Goal: Task Accomplishment & Management: Use online tool/utility

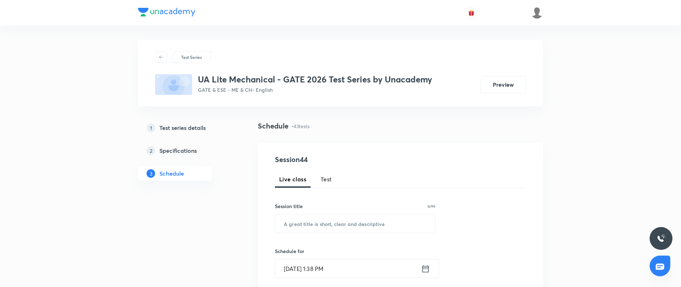
click at [180, 126] on h5 "Test series details" at bounding box center [182, 127] width 46 height 9
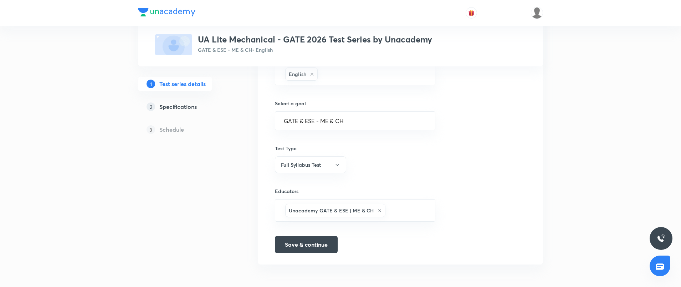
scroll to position [412, 0]
click at [335, 39] on h3 "UA Lite Mechanical - GATE 2026 Test Series by Unacademy" at bounding box center [315, 39] width 234 height 10
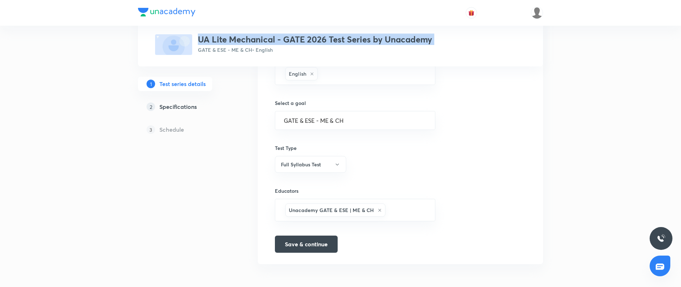
click at [335, 39] on h3 "UA Lite Mechanical - GATE 2026 Test Series by Unacademy" at bounding box center [315, 39] width 234 height 10
copy h3 "UA Lite Mechanical - GATE 2026 Test Series by Unacademy"
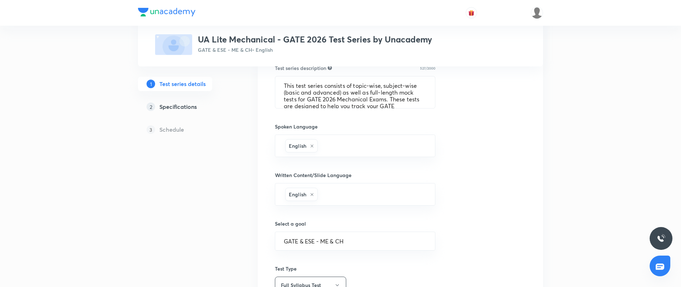
scroll to position [246, 0]
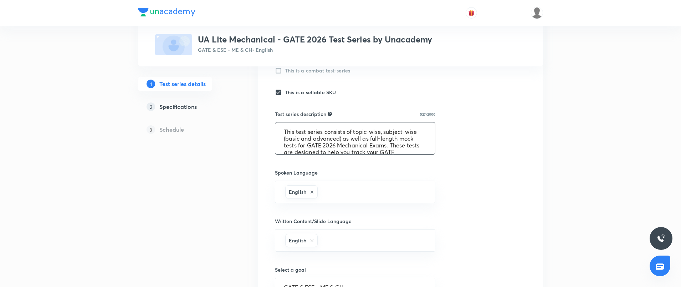
click at [343, 138] on textarea "This test series consists of topic-wise, subject-wise (basic and advanced) as w…" at bounding box center [355, 138] width 160 height 32
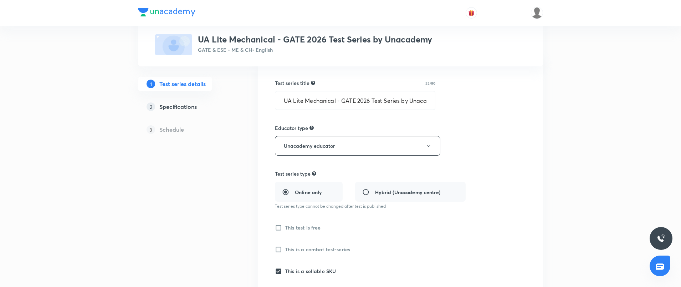
scroll to position [412, 0]
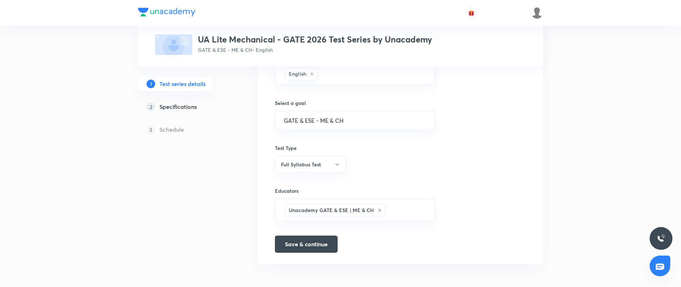
click at [175, 109] on h5 "Specifications" at bounding box center [177, 106] width 37 height 9
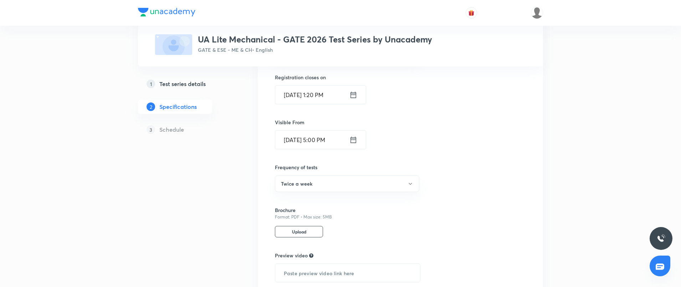
scroll to position [436, 0]
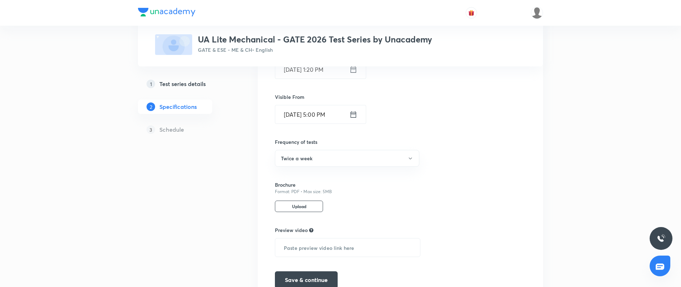
click at [183, 131] on h5 "Schedule" at bounding box center [171, 129] width 25 height 9
click at [186, 83] on h5 "Test series details" at bounding box center [182, 84] width 46 height 9
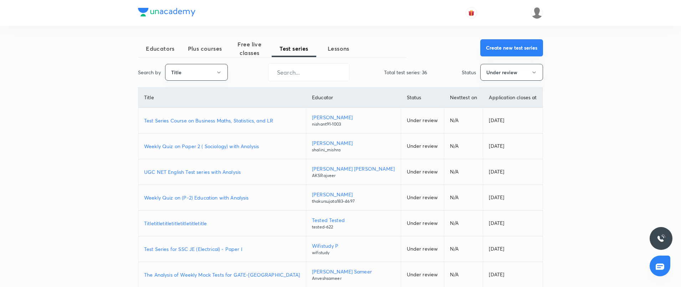
click at [494, 49] on button "Create new test series" at bounding box center [511, 47] width 63 height 17
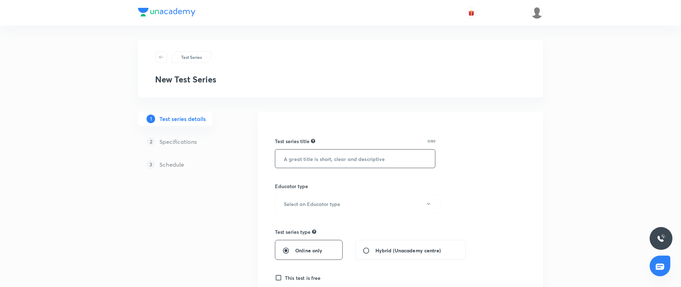
click at [311, 164] on input "text" at bounding box center [355, 158] width 160 height 18
paste input "UA Lite Mechanical - GATE 2026 Test Series by Unacademy"
click at [303, 158] on input "UA Lite Mechanical - GATE 2026 Test Series by Unacademy" at bounding box center [355, 158] width 160 height 18
type input "UA Mechanical - GATE 2026 Test Series by Unacademy"
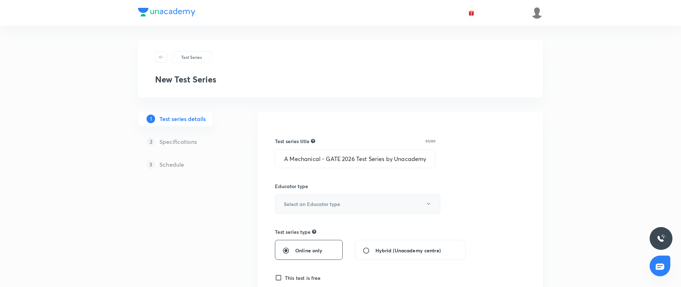
click at [378, 199] on button "Select an Educator type" at bounding box center [357, 204] width 165 height 20
click at [336, 229] on span "Unacademy educator" at bounding box center [356, 226] width 156 height 7
click at [288, 244] on div "Online only" at bounding box center [309, 250] width 68 height 20
click at [287, 247] on input "Online only" at bounding box center [288, 250] width 13 height 7
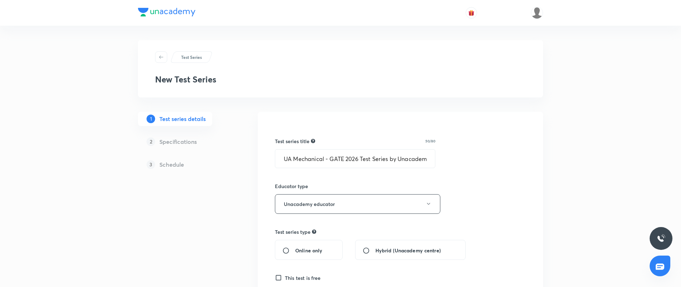
radio input "true"
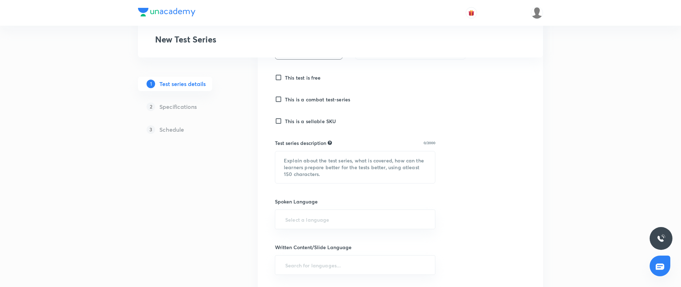
scroll to position [202, 0]
click at [272, 118] on div "Test series title 50/80 UA Mechanical - GATE 2026 Test Series by Unacademy ​ Ed…" at bounding box center [400, 178] width 285 height 539
click at [275, 117] on div "Test series title 50/80 UA Mechanical - GATE 2026 Test Series by Unacademy ​ Ed…" at bounding box center [400, 178] width 285 height 539
click at [277, 118] on input "This is a sellable SKU" at bounding box center [280, 118] width 10 height 7
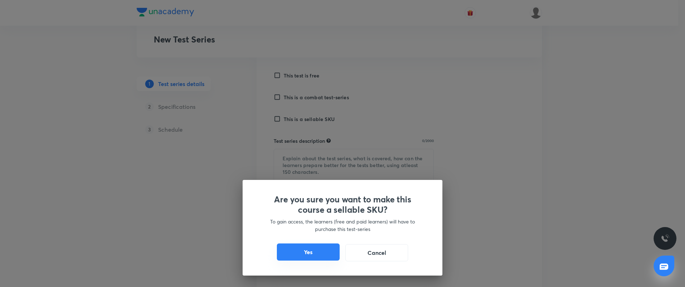
click at [320, 255] on button "Yes" at bounding box center [308, 251] width 63 height 17
checkbox input "true"
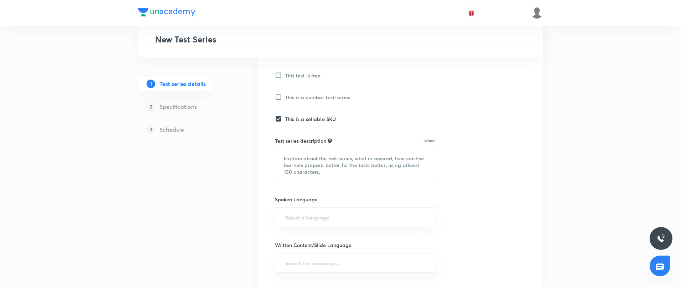
scroll to position [0, 0]
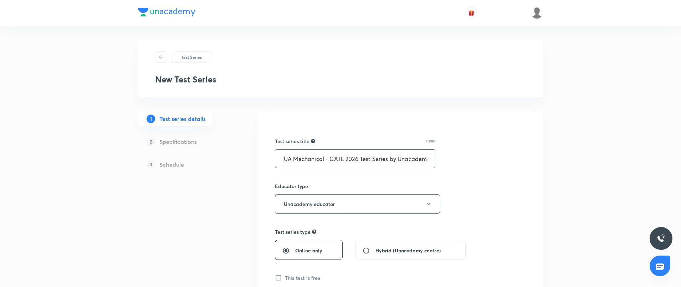
click at [292, 159] on input "UA Mechanical - GATE 2026 Test Series by Unacademy" at bounding box center [355, 158] width 160 height 18
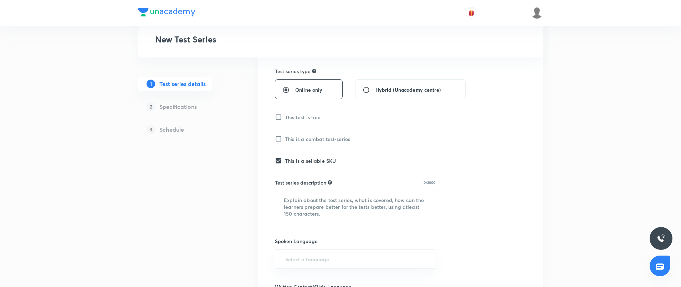
scroll to position [214, 0]
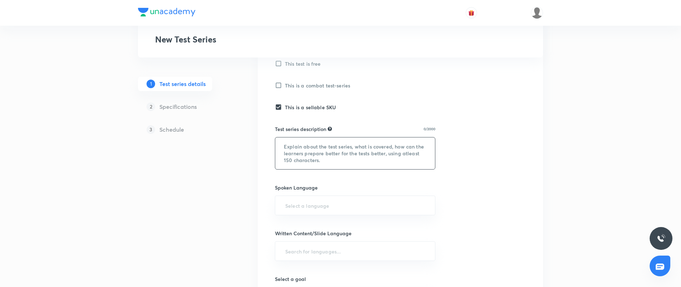
type input "Full Length Mechanical - GATE 2026 Test Series by Unacademy"
click at [344, 157] on textarea at bounding box center [355, 153] width 160 height 32
paste textarea "This test series consists of topic-wise, subject-wise (basic and advanced) as w…"
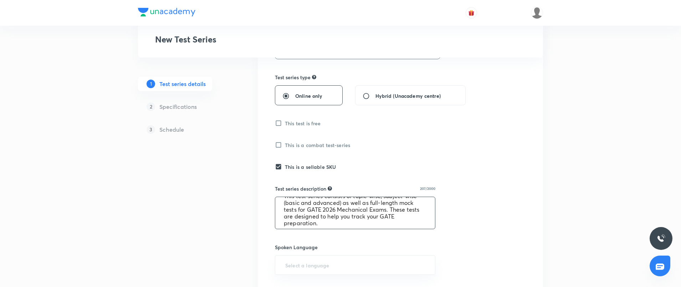
scroll to position [20, 0]
type textarea "This test series consists of topic-wise, subject-wise (basic and advanced) as w…"
click at [471, 194] on div "Test series title 59/80 Full Length Mechanical - GATE 2026 Test Series by Unaca…" at bounding box center [400, 227] width 251 height 516
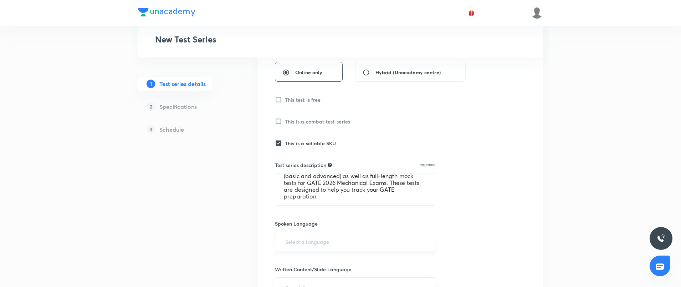
scroll to position [178, 0]
click at [356, 240] on input "text" at bounding box center [355, 240] width 143 height 13
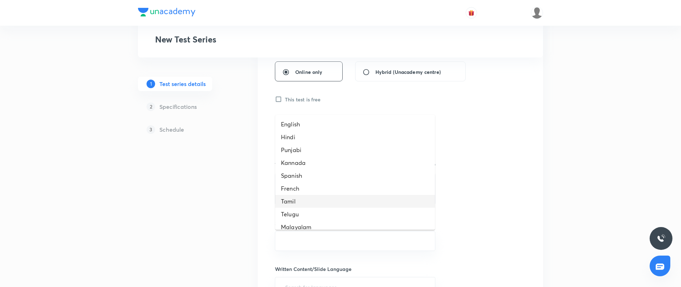
scroll to position [186, 0]
click at [325, 227] on ul "English Hindi Punjabi Kannada Spanish French Tamil Telugu Malayalam Marathi Ben…" at bounding box center [355, 172] width 160 height 115
click at [333, 218] on li "Hinglish" at bounding box center [355, 220] width 160 height 13
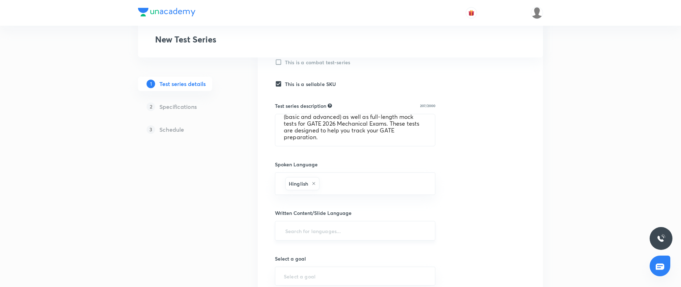
scroll to position [238, 0]
click at [337, 234] on input "text" at bounding box center [355, 229] width 143 height 13
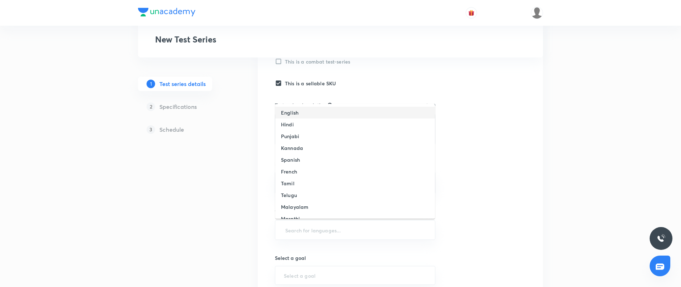
click at [303, 116] on li "English" at bounding box center [355, 113] width 160 height 12
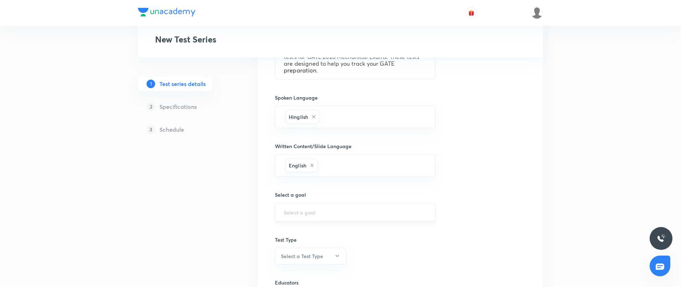
scroll to position [309, 0]
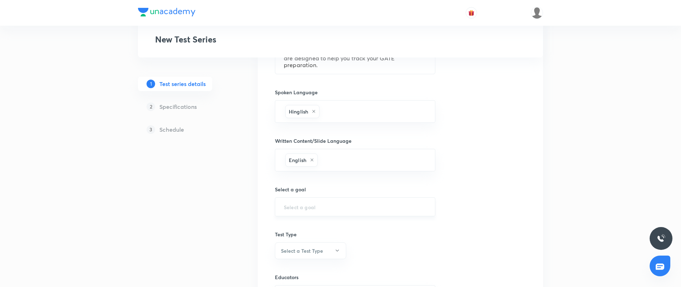
click at [320, 205] on input "text" at bounding box center [355, 206] width 143 height 7
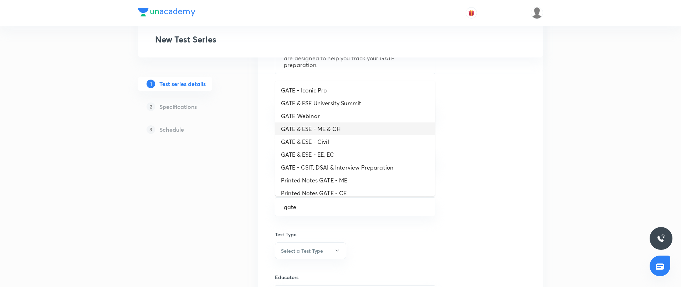
click at [348, 130] on li "GATE & ESE - ME & CH" at bounding box center [355, 128] width 160 height 13
type input "GATE & ESE - ME & CH"
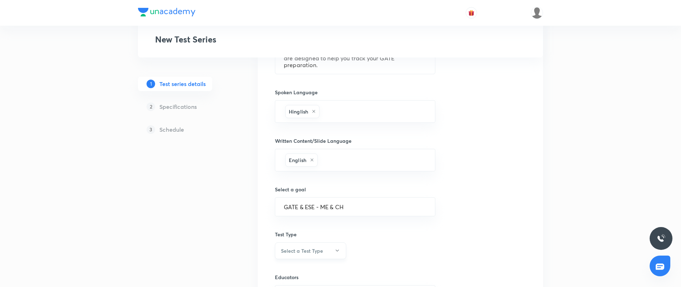
click at [318, 246] on button "Select a Test Type" at bounding box center [310, 250] width 71 height 17
click at [301, 233] on span "Full Syllabus Test" at bounding box center [309, 234] width 62 height 7
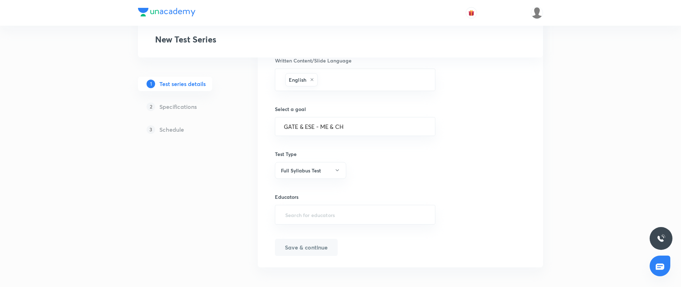
scroll to position [393, 0]
click at [313, 168] on button "Full Syllabus Test" at bounding box center [310, 167] width 71 height 17
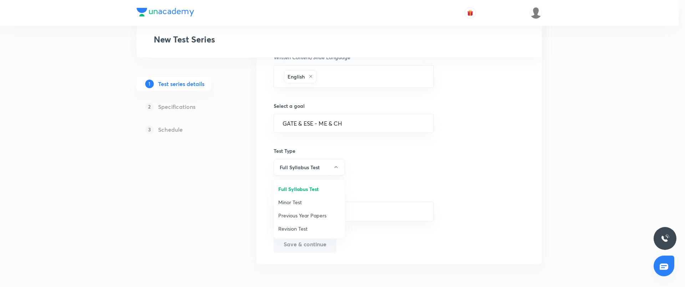
click at [299, 188] on span "Full Syllabus Test" at bounding box center [309, 188] width 62 height 7
click at [328, 208] on input "text" at bounding box center [355, 211] width 143 height 13
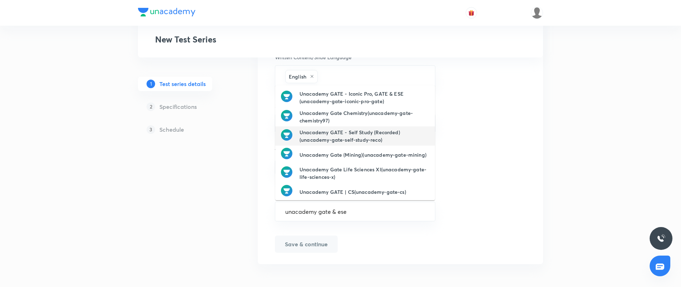
scroll to position [0, 0]
type input "unacademy gate & ese"
type input "unacademy GATE & ESE | ME"
click at [305, 210] on input "text" at bounding box center [355, 211] width 143 height 13
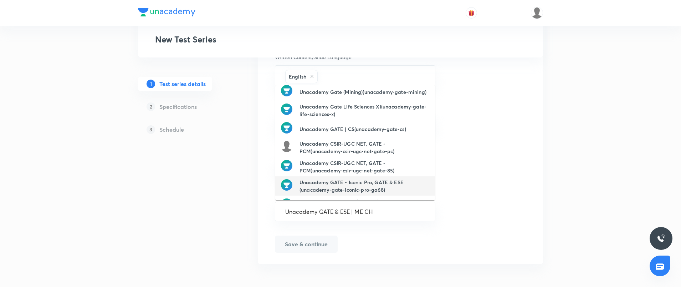
scroll to position [81, 0]
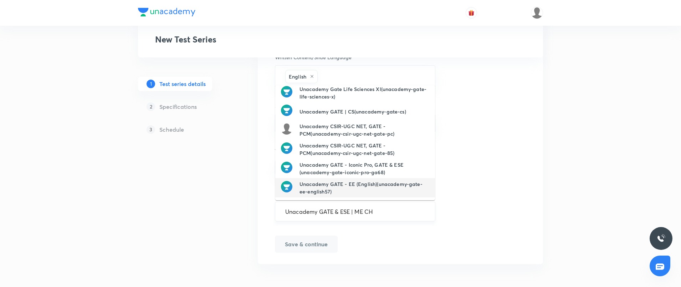
click at [369, 210] on input "Unacademy GATE & ESE | ME CH" at bounding box center [355, 211] width 143 height 13
click at [388, 210] on input "Unacademy GATE & ESE | ME CH" at bounding box center [355, 211] width 143 height 13
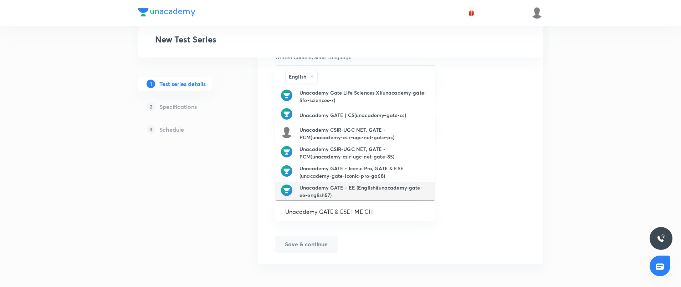
scroll to position [82, 0]
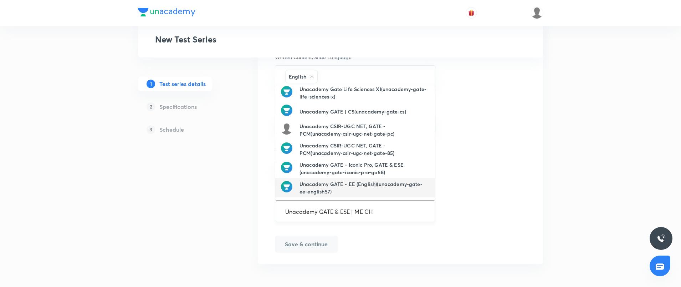
click at [316, 210] on input "Unacademy GATE & ESE | ME CH" at bounding box center [355, 211] width 143 height 13
click at [328, 209] on input "Unacademy GATE & ESE | ME CH" at bounding box center [355, 211] width 143 height 13
click at [347, 209] on input "Unacademy GATE & ESE | ME CH" at bounding box center [355, 211] width 143 height 13
drag, startPoint x: 376, startPoint y: 215, endPoint x: 208, endPoint y: 213, distance: 168.0
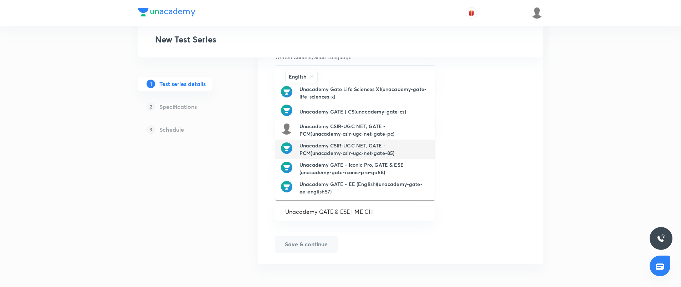
scroll to position [0, 0]
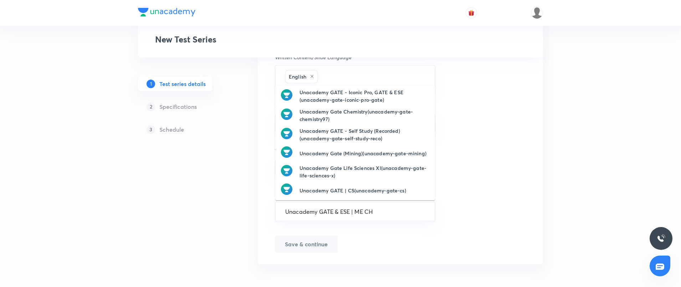
drag, startPoint x: 388, startPoint y: 148, endPoint x: 392, endPoint y: 151, distance: 4.7
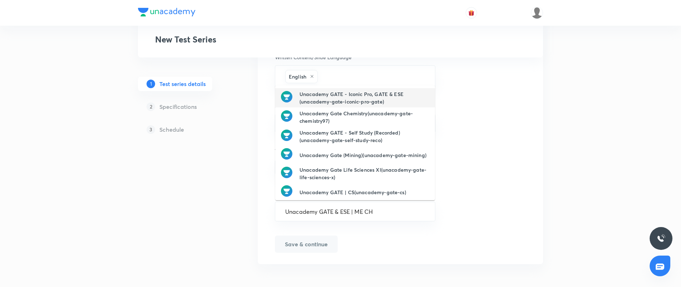
type input "Unacademy GATE & ESE | ME CH"
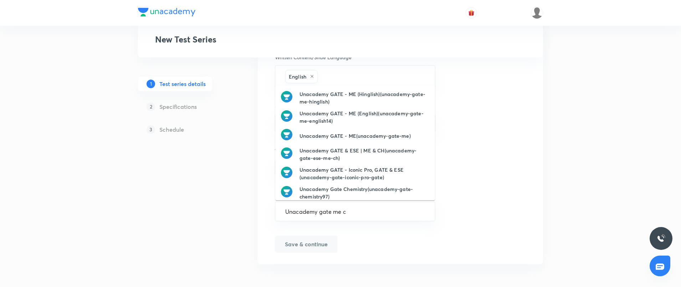
type input "Unacademy gate me ch"
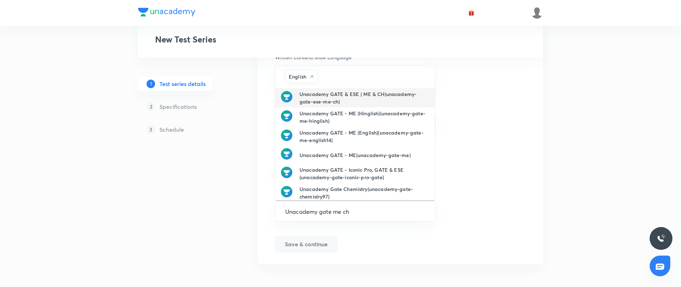
click at [357, 102] on h6 "Unacademy GATE & ESE | ME & CH(unacademy-gate-ese-me-ch)" at bounding box center [365, 97] width 130 height 15
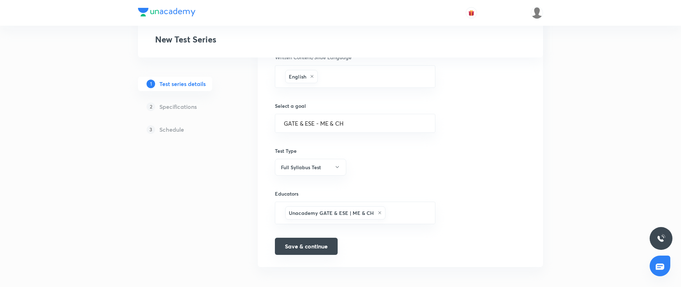
click at [312, 240] on button "Save & continue" at bounding box center [306, 246] width 63 height 17
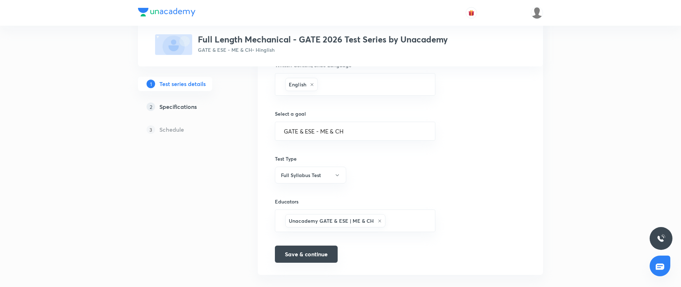
scroll to position [14, 0]
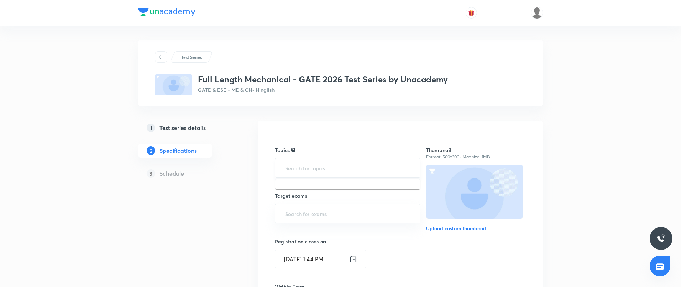
click at [323, 164] on input "text" at bounding box center [348, 167] width 128 height 13
type input "s"
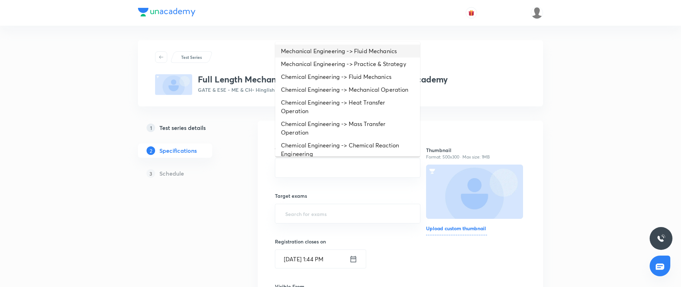
click at [322, 54] on li "Mechanical Engineering -> Fluid Mechanics" at bounding box center [347, 51] width 145 height 13
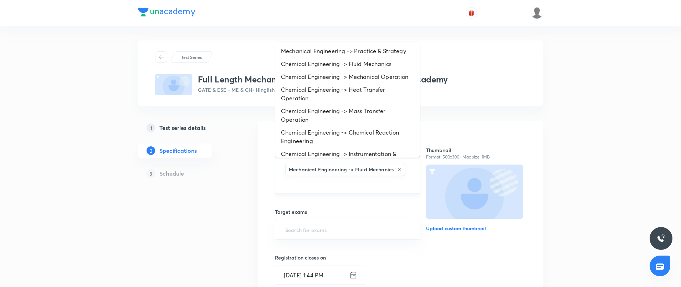
click at [322, 185] on input "text" at bounding box center [348, 183] width 128 height 13
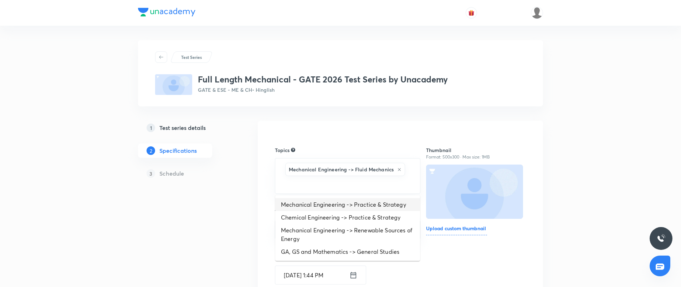
click at [311, 205] on li "Mechanical Engineering -> Practice & Strategy" at bounding box center [347, 204] width 145 height 13
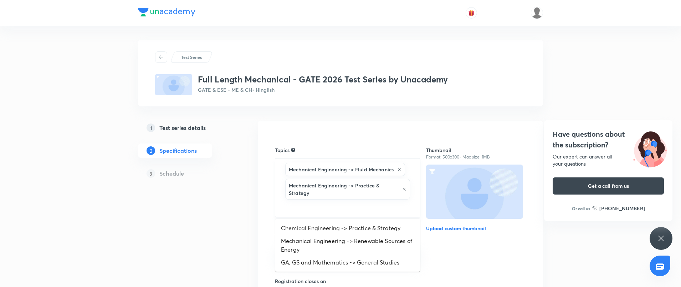
click at [309, 207] on input "text" at bounding box center [348, 207] width 128 height 13
click at [315, 245] on li "Mechanical Engineering -> Renewable Sources of Energy" at bounding box center [347, 244] width 145 height 21
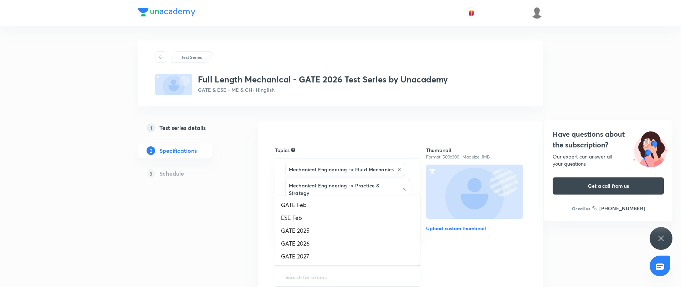
click at [327, 272] on input "text" at bounding box center [348, 276] width 128 height 13
click at [318, 244] on li "GATE 2026" at bounding box center [347, 243] width 145 height 13
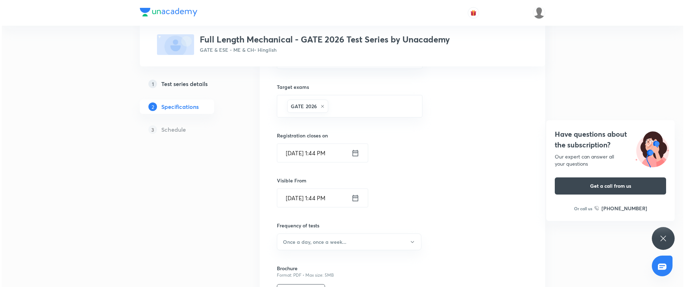
scroll to position [178, 0]
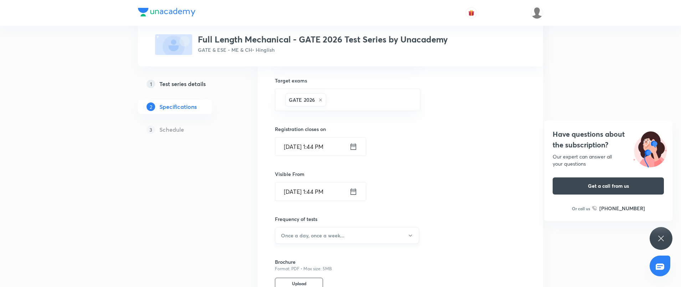
click at [309, 238] on h6 "Once a day, once a week..." at bounding box center [312, 234] width 63 height 7
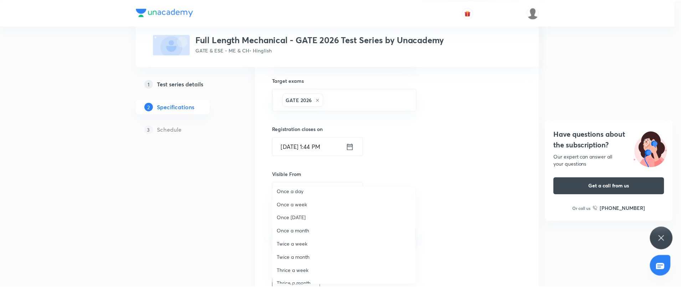
scroll to position [0, 0]
click at [296, 210] on span "Once a week" at bounding box center [345, 208] width 135 height 7
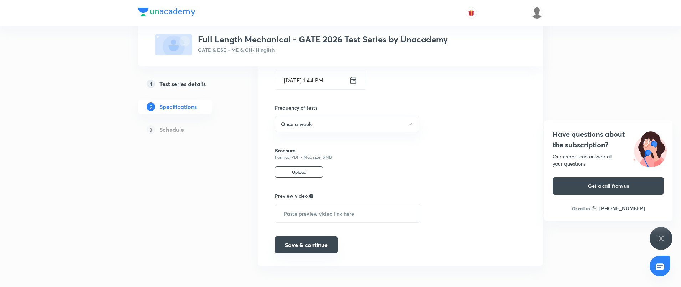
scroll to position [291, 0]
click at [331, 123] on button "Once a week" at bounding box center [347, 122] width 144 height 17
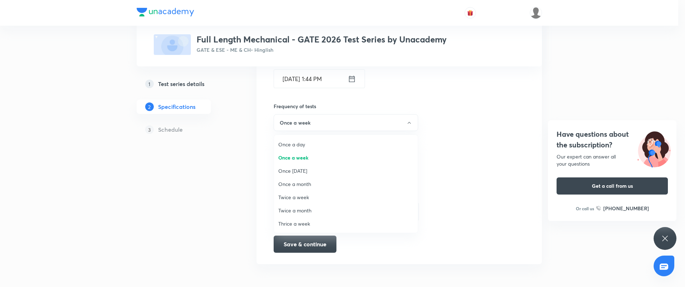
click at [299, 194] on span "Twice a week" at bounding box center [345, 196] width 135 height 7
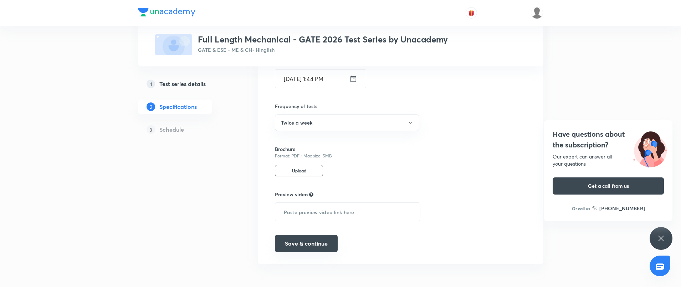
click at [317, 248] on button "Save & continue" at bounding box center [306, 243] width 63 height 17
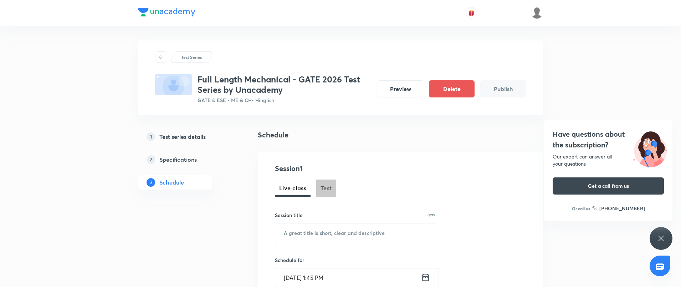
click at [331, 184] on span "Test" at bounding box center [326, 188] width 11 height 9
click at [325, 228] on input "text" at bounding box center [355, 232] width 160 height 18
paste input "Basic Thermodynamics Test – 1"
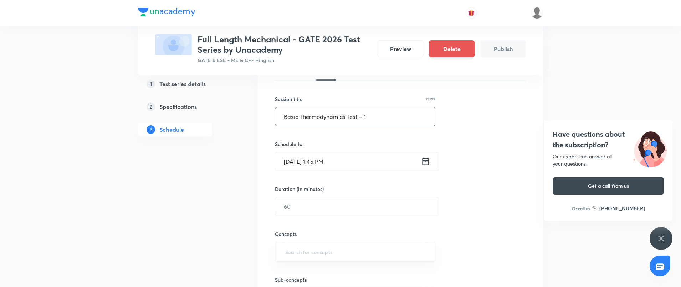
scroll to position [119, 0]
type input "Basic Thermodynamics Test – 1"
click at [347, 157] on input "Sep 2, 2025, 1:45 PM" at bounding box center [348, 158] width 146 height 18
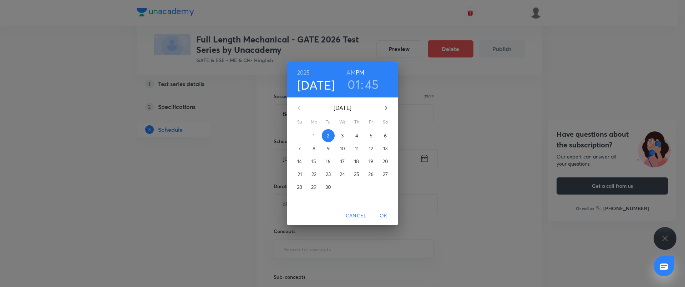
click at [371, 139] on button "5" at bounding box center [370, 135] width 13 height 13
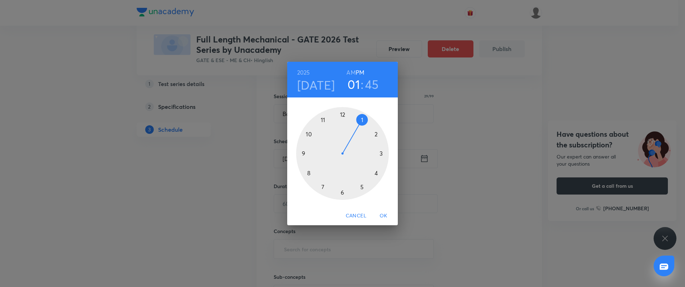
click at [309, 174] on div at bounding box center [342, 153] width 93 height 93
click at [341, 114] on div at bounding box center [342, 153] width 93 height 93
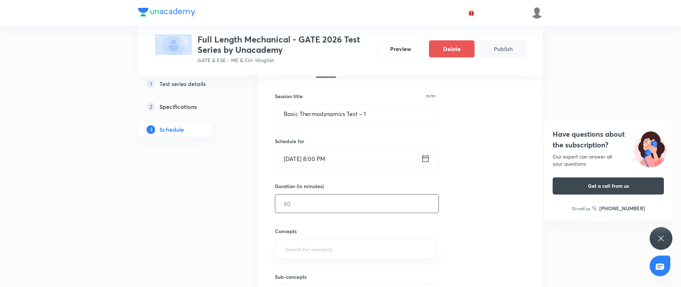
click at [340, 199] on input "text" at bounding box center [356, 203] width 163 height 18
type input "60"
click at [353, 156] on input "Sep 5, 2025, 8:00 PM" at bounding box center [348, 158] width 146 height 18
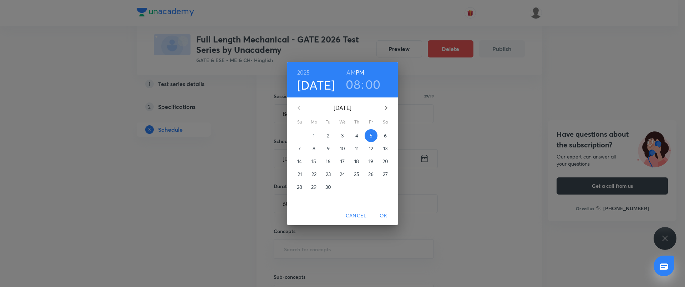
click at [354, 83] on h3 "08" at bounding box center [353, 84] width 15 height 15
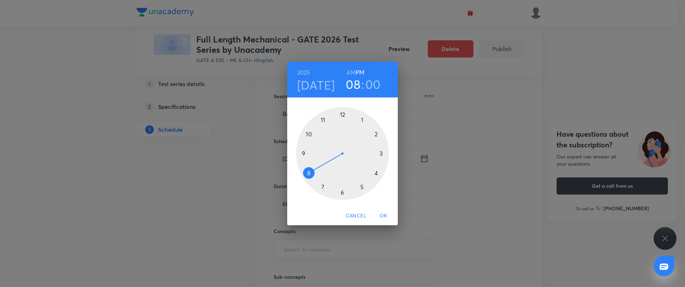
click at [304, 152] on div at bounding box center [342, 153] width 93 height 93
click at [385, 218] on span "OK" at bounding box center [383, 215] width 17 height 9
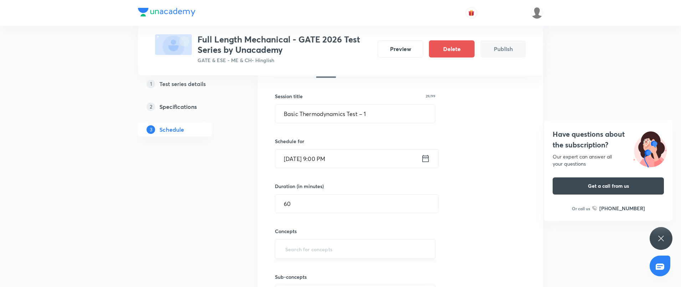
click at [318, 241] on div "​" at bounding box center [355, 249] width 160 height 20
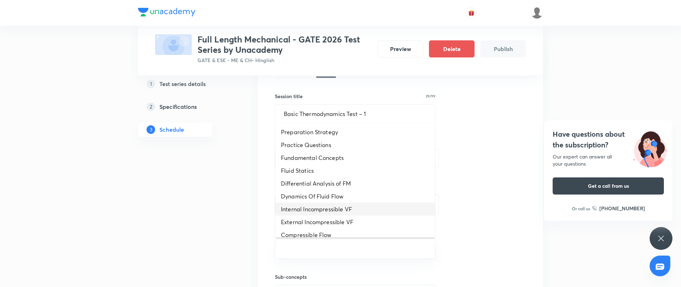
click at [321, 208] on li "Internal Incompressible VF" at bounding box center [355, 209] width 160 height 13
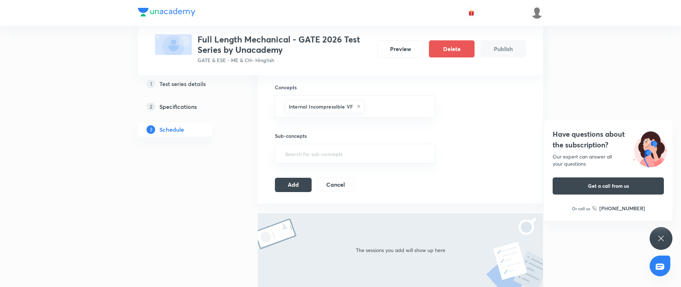
scroll to position [262, 0]
click at [293, 180] on button "Add" at bounding box center [293, 184] width 37 height 14
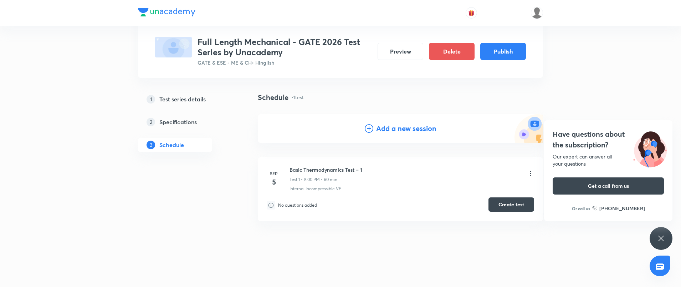
click at [522, 200] on button "Create test" at bounding box center [512, 204] width 46 height 14
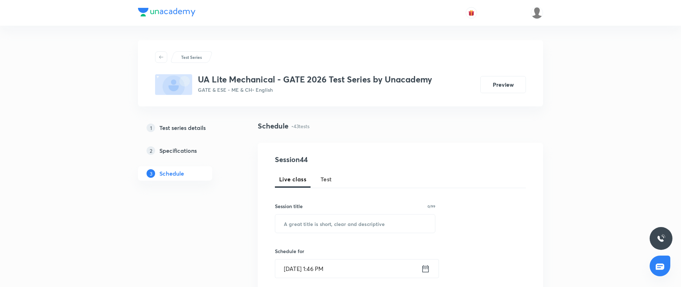
click at [326, 182] on span "Test" at bounding box center [326, 179] width 11 height 9
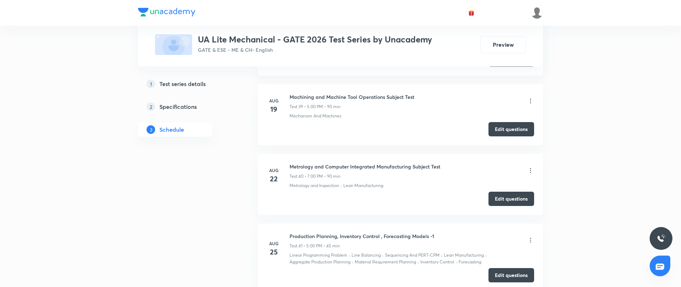
scroll to position [3336, 0]
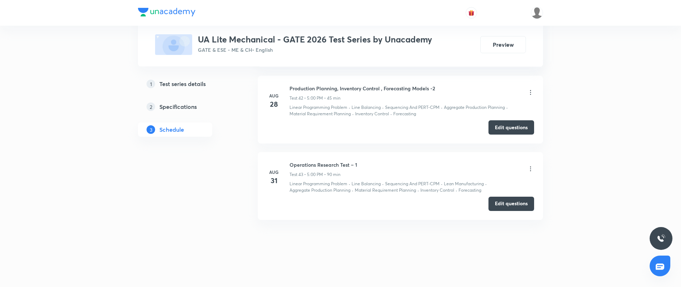
drag, startPoint x: 508, startPoint y: 47, endPoint x: 494, endPoint y: 93, distance: 48.1
click at [494, 93] on div "Production Planning, Inventory Control , Forecasting Models -2 Test 42 • 5:00 P…" at bounding box center [412, 93] width 245 height 17
click at [501, 48] on button "Preview" at bounding box center [503, 43] width 46 height 17
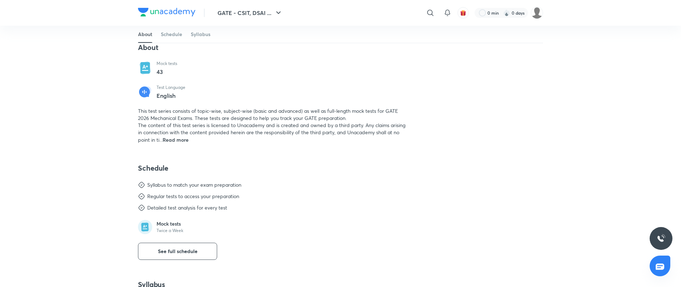
scroll to position [51, 0]
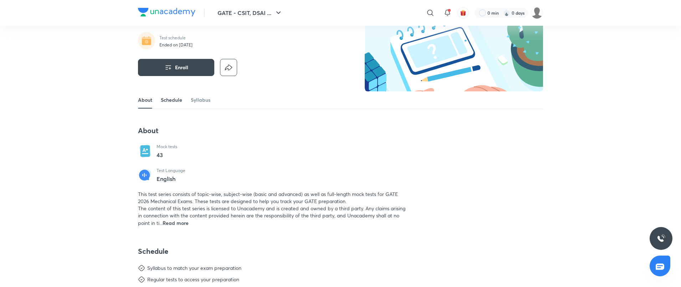
click at [173, 101] on link "Schedule" at bounding box center [171, 99] width 21 height 17
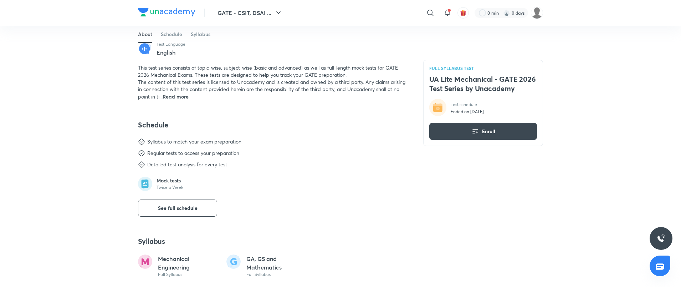
scroll to position [158, 0]
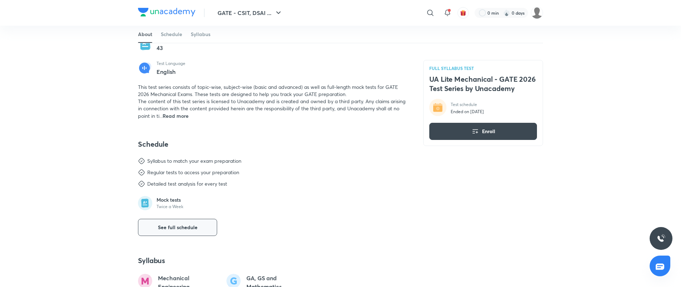
click at [180, 225] on span "See full schedule" at bounding box center [178, 227] width 40 height 7
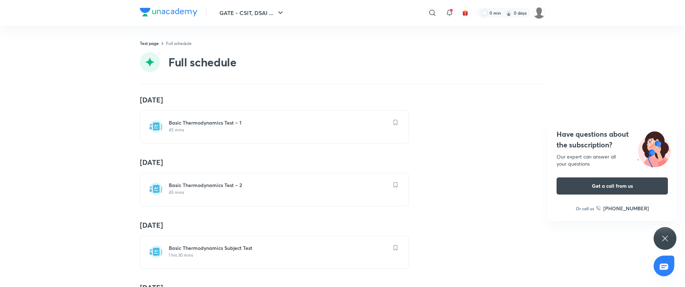
click at [217, 123] on h6 "Basic Thermodynamics Test – 1" at bounding box center [279, 122] width 220 height 7
click at [215, 123] on h6 "Basic Thermodynamics Test – 1" at bounding box center [279, 122] width 220 height 7
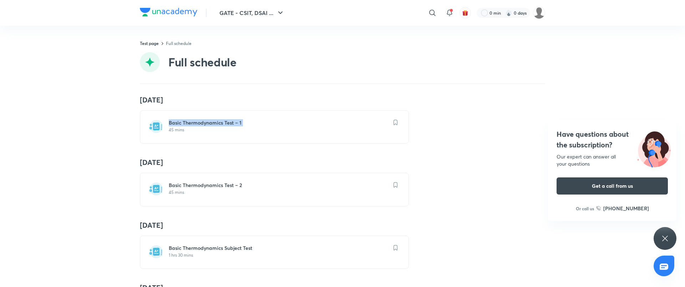
copy h6 "Basic Thermodynamics Test – 1"
click at [256, 136] on div "Basic Thermodynamics Test – 1 45 mins" at bounding box center [274, 126] width 269 height 33
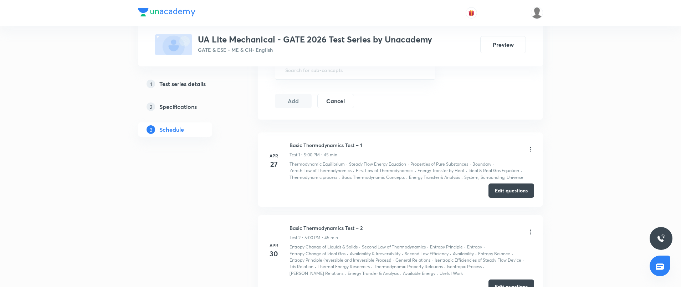
scroll to position [285, 0]
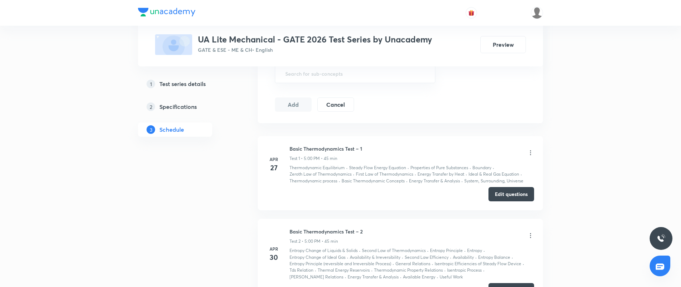
click at [332, 148] on h6 "Basic Thermodynamics Test – 1" at bounding box center [326, 148] width 73 height 7
copy h6 "Basic Thermodynamics Test – 1"
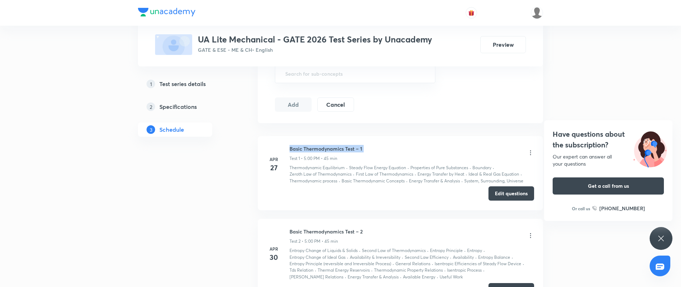
click at [511, 194] on button "Edit questions" at bounding box center [512, 193] width 46 height 14
click at [338, 229] on h6 "Basic Thermodynamics Test – 2" at bounding box center [326, 231] width 73 height 7
copy h6 "Basic Thermodynamics Test – 2"
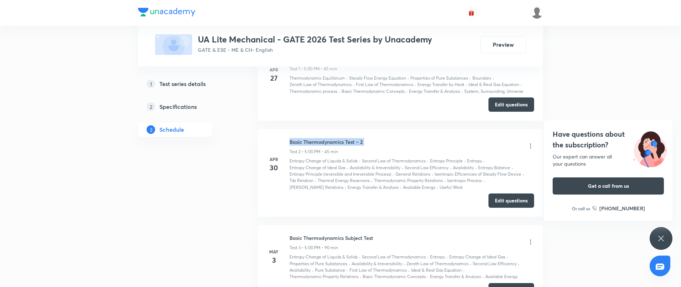
scroll to position [392, 0]
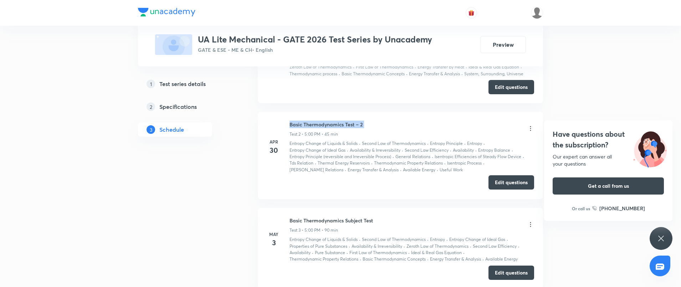
click at [507, 179] on button "Edit questions" at bounding box center [512, 182] width 46 height 14
click at [351, 215] on li "May 3 Basic Thermodynamics Subject Test Test 3 • 5:00 PM • 90 min Entropy Chang…" at bounding box center [400, 248] width 285 height 81
click at [351, 223] on h6 "Basic Thermodynamics Subject Test" at bounding box center [331, 219] width 83 height 7
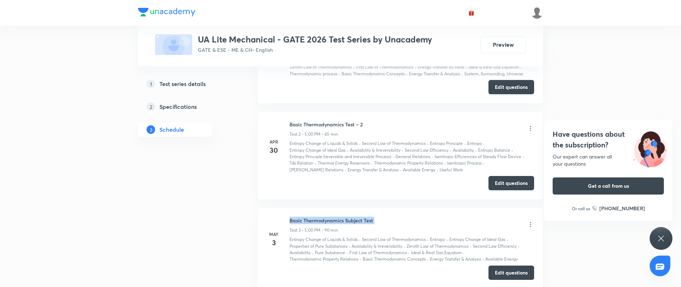
click at [351, 223] on h6 "Basic Thermodynamics Subject Test" at bounding box center [331, 219] width 83 height 7
copy h6 "Basic Thermodynamics Subject Test"
click at [502, 267] on button "Edit questions" at bounding box center [512, 272] width 46 height 14
click at [407, 152] on p "Second Law Efficiency" at bounding box center [427, 150] width 44 height 6
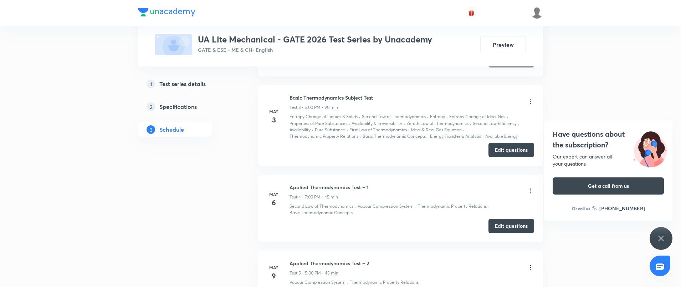
scroll to position [523, 0]
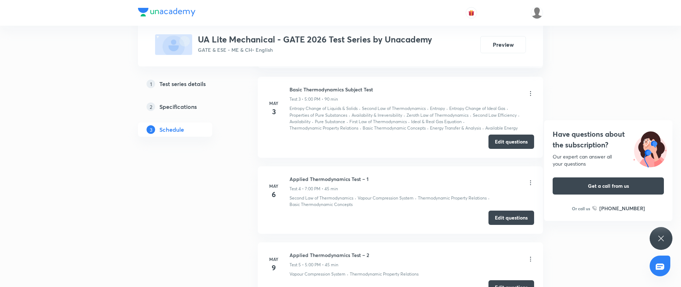
click at [326, 180] on h6 "Applied Thermodynamics Test – 1" at bounding box center [329, 178] width 79 height 7
copy h6 "Applied Thermodynamics Test – 1"
click at [513, 216] on button "Edit questions" at bounding box center [512, 217] width 46 height 14
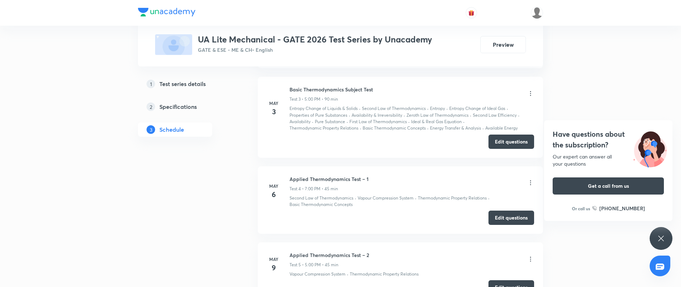
click at [333, 255] on h6 "Applied Thermodynamics Test – 2" at bounding box center [330, 254] width 80 height 7
copy h6 "Applied Thermodynamics Test – 2"
click at [506, 281] on button "Edit questions" at bounding box center [512, 286] width 46 height 14
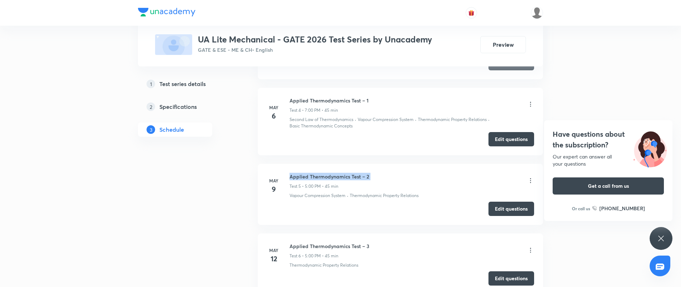
scroll to position [606, 0]
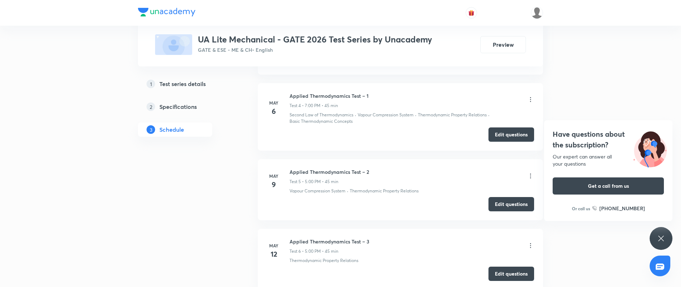
click at [316, 240] on h6 "Applied Thermodynamics Test – 3" at bounding box center [330, 241] width 80 height 7
copy h6 "Applied Thermodynamics Test – 3"
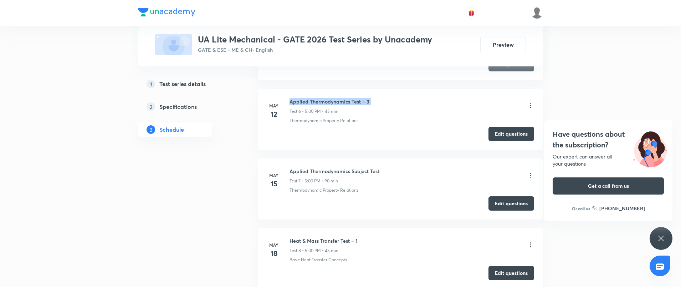
scroll to position [737, 0]
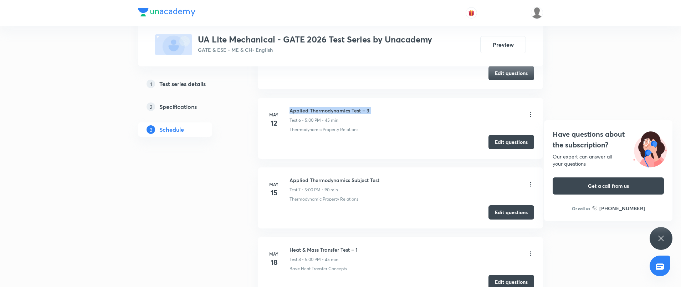
click at [521, 139] on button "Edit questions" at bounding box center [512, 142] width 46 height 14
click at [331, 180] on h6 "Applied Thermodynamics Subject Test" at bounding box center [335, 179] width 90 height 7
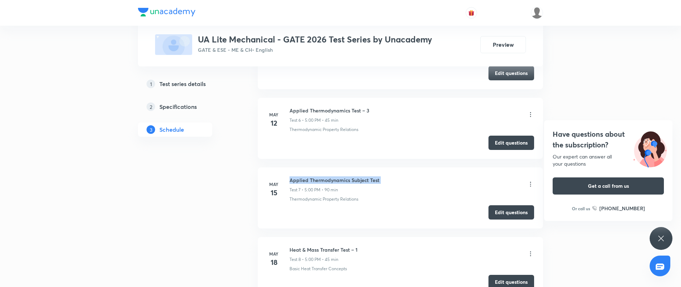
click at [331, 180] on h6 "Applied Thermodynamics Subject Test" at bounding box center [335, 179] width 90 height 7
copy h6 "Applied Thermodynamics Subject Test"
click at [504, 212] on button "Edit questions" at bounding box center [512, 211] width 46 height 14
click at [331, 248] on h6 "Heat & Mass Transfer Test – 1" at bounding box center [324, 249] width 68 height 7
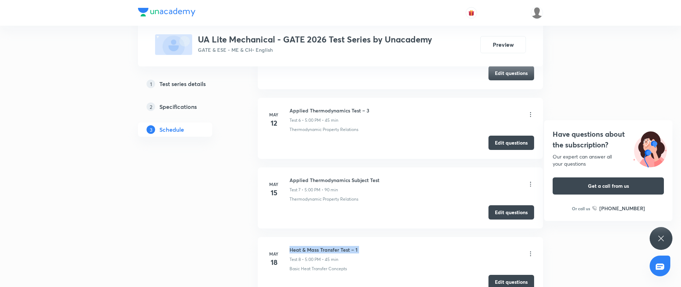
click at [331, 248] on h6 "Heat & Mass Transfer Test – 1" at bounding box center [324, 249] width 68 height 7
copy h6 "Heat & Mass Transfer Test – 1"
click at [505, 277] on button "Edit questions" at bounding box center [512, 281] width 46 height 14
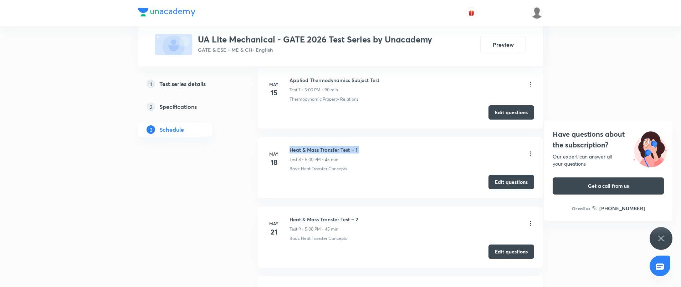
scroll to position [868, 0]
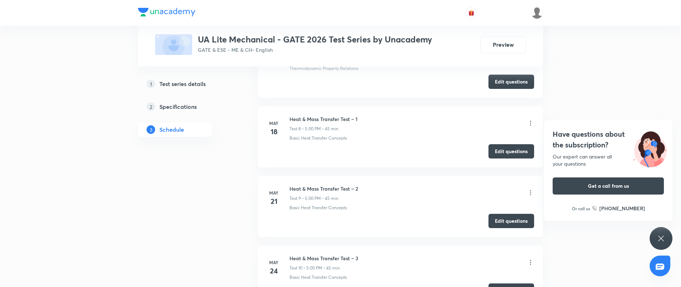
click at [331, 186] on h6 "Heat & Mass Transfer Test – 2" at bounding box center [324, 188] width 68 height 7
copy h6 "Heat & Mass Transfer Test – 2"
click at [515, 222] on button "Edit questions" at bounding box center [512, 220] width 46 height 14
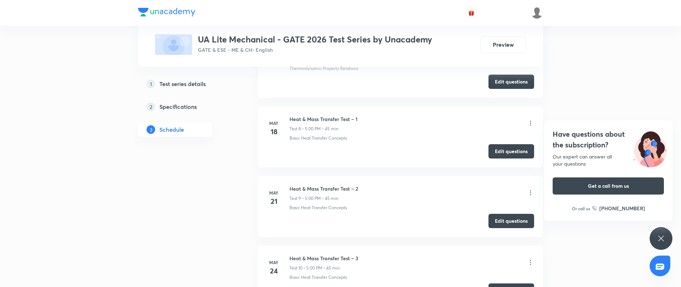
click at [343, 259] on h6 "Heat & Mass Transfer Test – 3" at bounding box center [324, 257] width 69 height 7
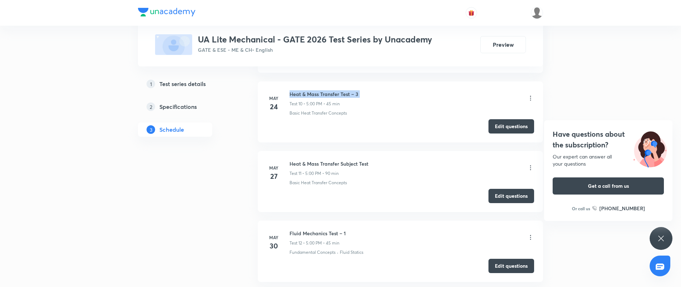
scroll to position [1034, 0]
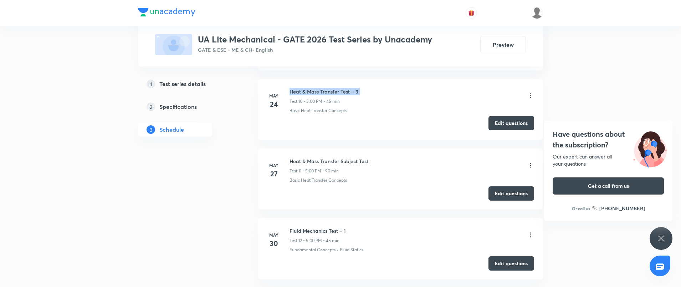
click at [518, 118] on button "Edit questions" at bounding box center [512, 123] width 46 height 14
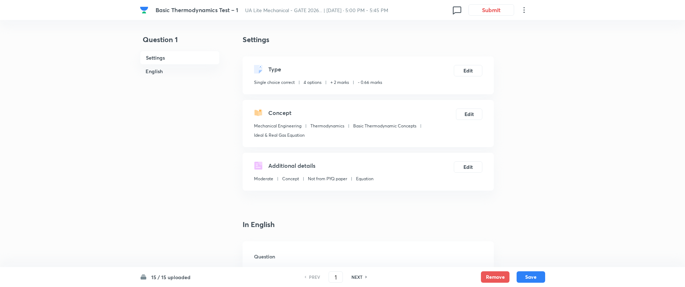
checkbox input "true"
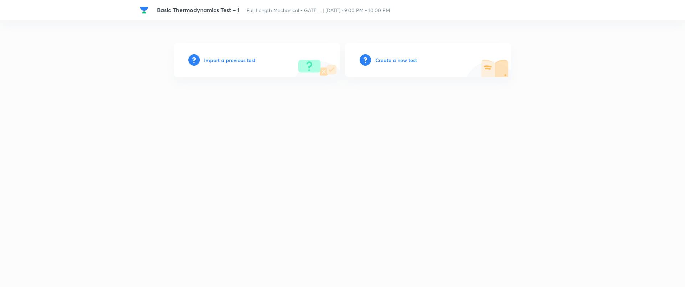
click at [234, 60] on h6 "Import a previous test" at bounding box center [229, 59] width 51 height 7
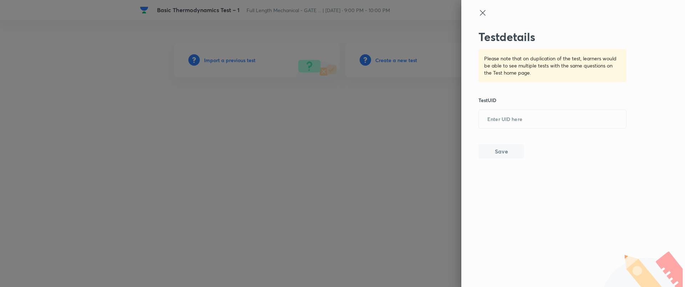
click at [526, 107] on div "Test details Please note that on duplication of the test, learners would be abl…" at bounding box center [552, 94] width 148 height 128
click at [524, 112] on input "text" at bounding box center [552, 119] width 147 height 17
paste input "7E5CZ2JH6A"
type input "7E5CZ2JH6A"
click at [499, 152] on button "Save" at bounding box center [501, 150] width 46 height 14
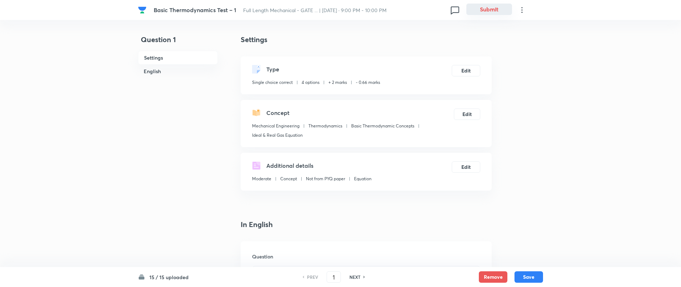
click at [497, 8] on button "Submit" at bounding box center [489, 9] width 46 height 11
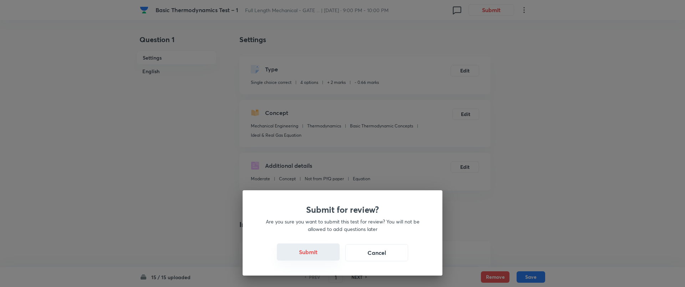
click at [313, 256] on button "Submit" at bounding box center [308, 251] width 63 height 17
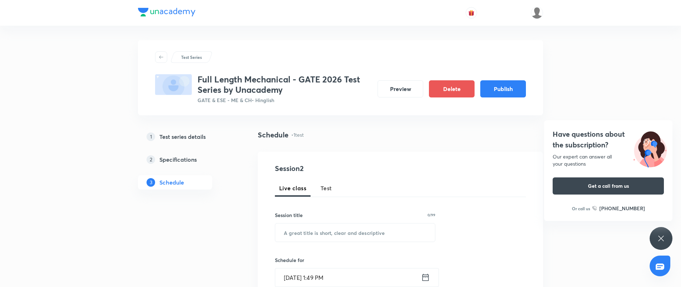
click at [328, 188] on span "Test" at bounding box center [326, 188] width 11 height 9
click at [325, 235] on input "text" at bounding box center [355, 232] width 160 height 18
paste input "Basic Thermodynamics Test – 2"
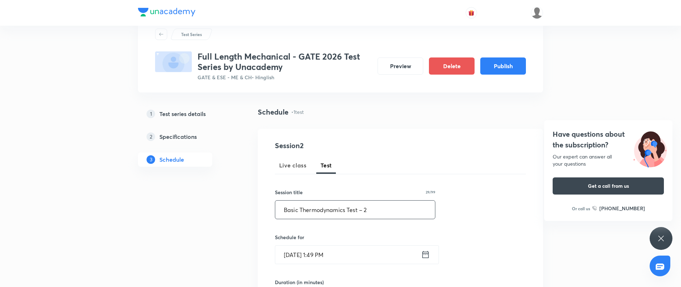
scroll to position [36, 0]
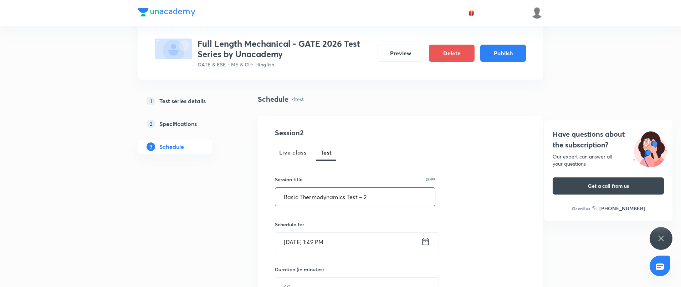
type input "Basic Thermodynamics Test – 2"
click at [358, 243] on input "Sep 2, 2025, 1:49 PM" at bounding box center [348, 242] width 146 height 18
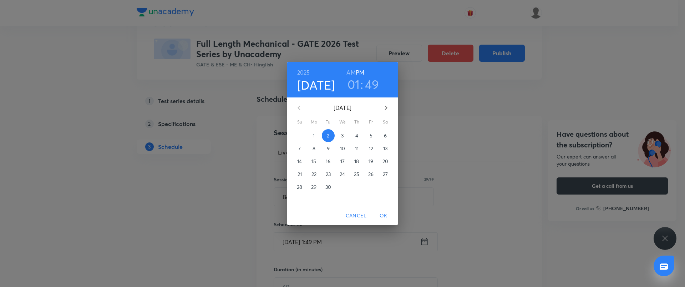
click at [317, 147] on span "8" at bounding box center [313, 148] width 13 height 7
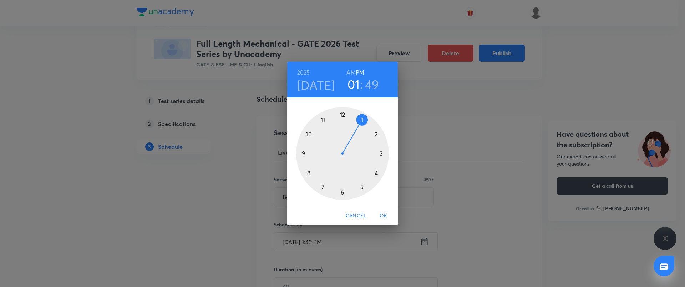
click at [305, 151] on div at bounding box center [342, 153] width 93 height 93
click at [343, 114] on div at bounding box center [342, 153] width 93 height 93
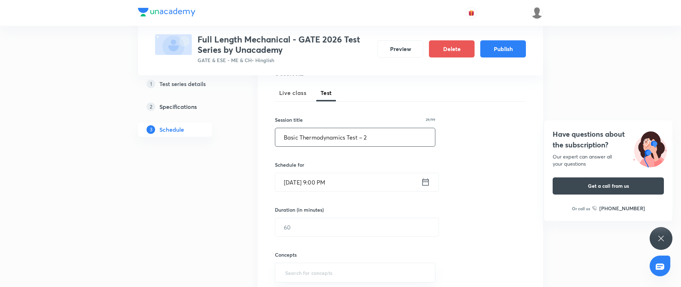
scroll to position [107, 0]
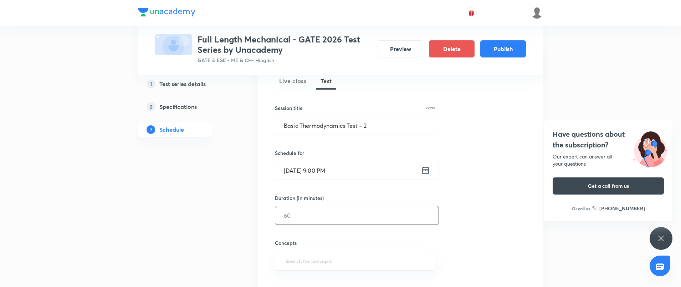
click at [322, 208] on input "text" at bounding box center [356, 215] width 163 height 18
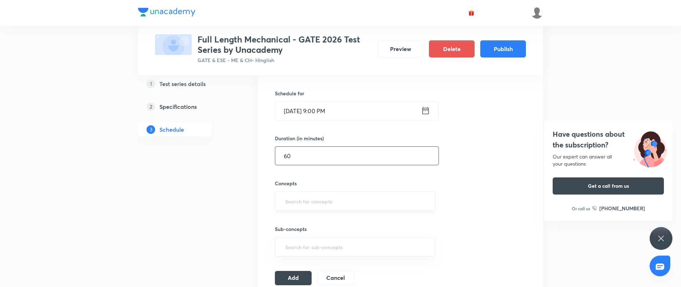
type input "60"
click at [341, 199] on input "text" at bounding box center [355, 200] width 143 height 13
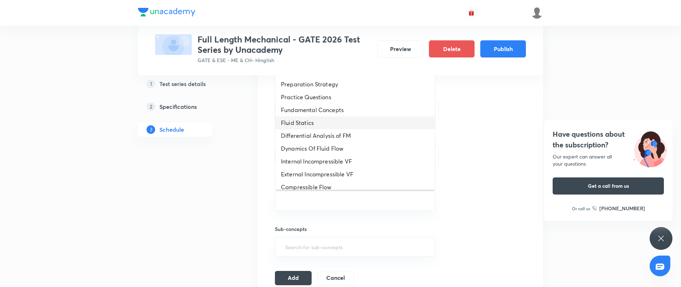
click at [333, 126] on li "Fluid Statics" at bounding box center [355, 122] width 160 height 13
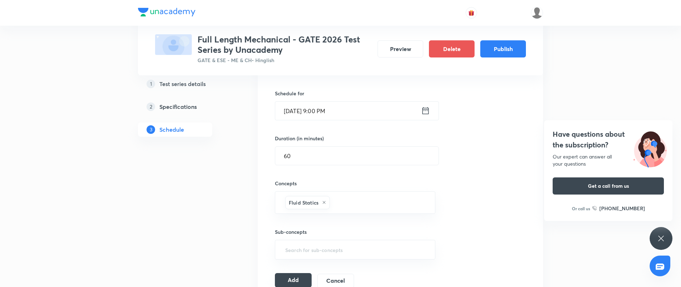
click at [302, 279] on button "Add" at bounding box center [293, 280] width 37 height 14
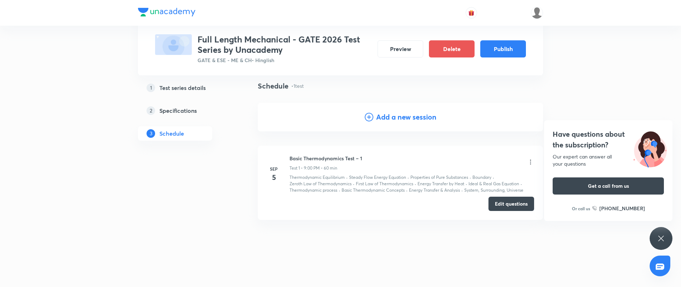
scroll to position [49, 0]
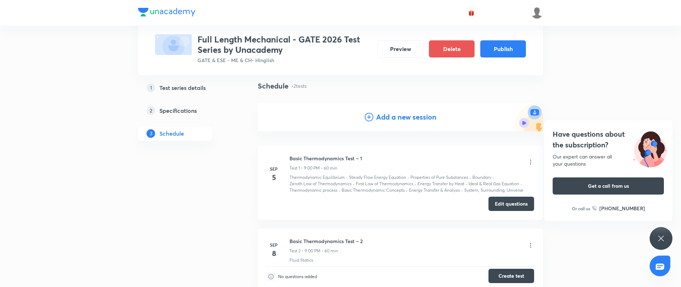
click at [516, 274] on button "Create test" at bounding box center [512, 276] width 46 height 14
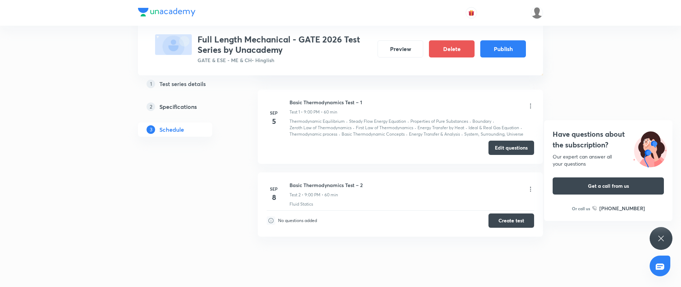
scroll to position [122, 0]
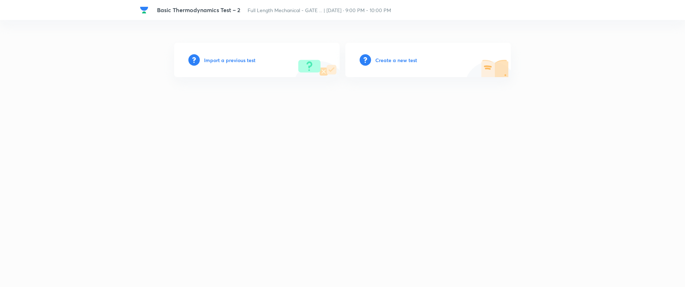
click at [243, 58] on h6 "Import a previous test" at bounding box center [229, 59] width 51 height 7
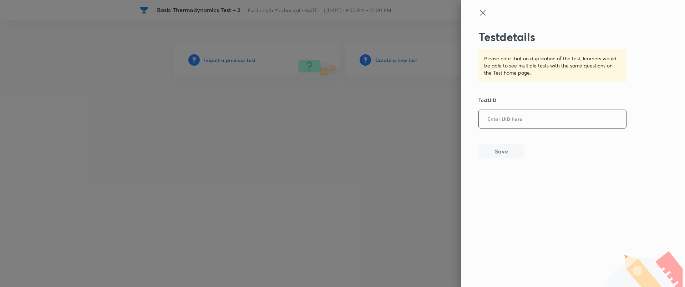
click at [497, 113] on input "text" at bounding box center [552, 119] width 147 height 17
paste input "Z0VLT627FT"
type input "Z0VLT627FT"
click at [500, 147] on button "Save" at bounding box center [501, 150] width 46 height 14
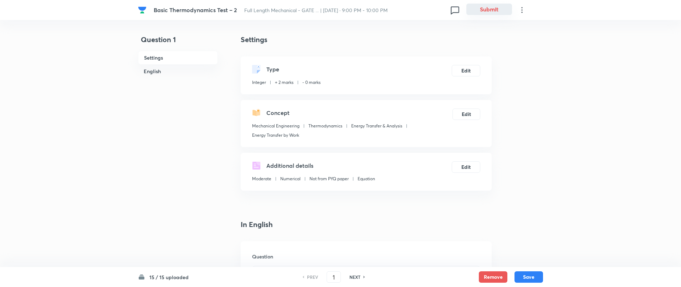
click at [503, 6] on button "Submit" at bounding box center [489, 9] width 46 height 11
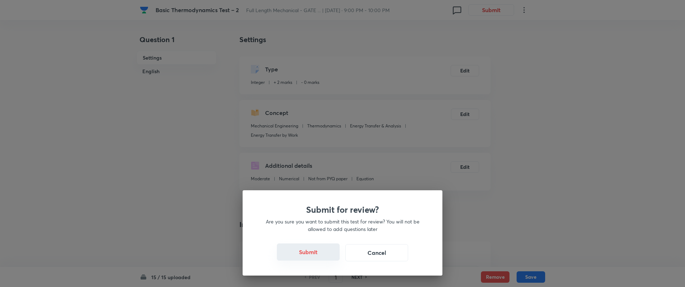
click at [311, 246] on button "Submit" at bounding box center [308, 251] width 63 height 17
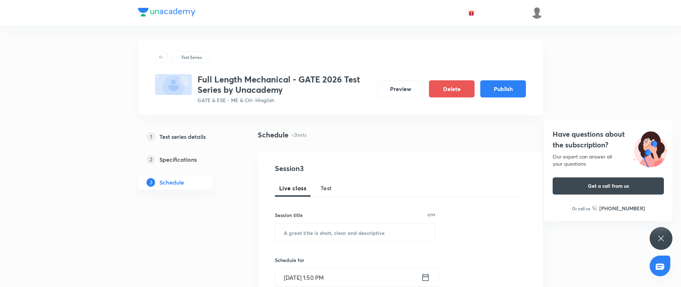
click at [326, 187] on span "Test" at bounding box center [326, 188] width 11 height 9
click at [305, 238] on input "text" at bounding box center [355, 232] width 160 height 18
paste input "Basic Thermodynamics Subject Test"
type input "Basic Thermodynamics Subject Test"
click at [363, 267] on div "Schedule for Sep 2, 2025, 1:50 PM ​" at bounding box center [355, 271] width 160 height 31
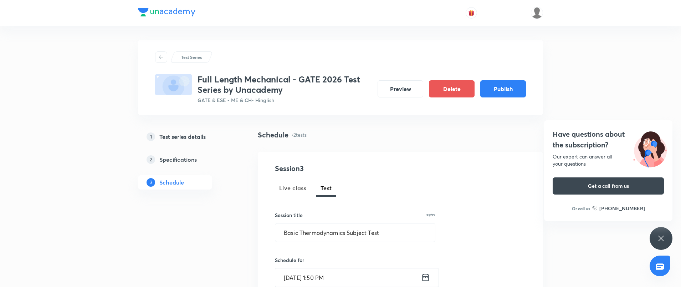
click at [362, 276] on input "Sep 2, 2025, 1:50 PM" at bounding box center [348, 277] width 146 height 18
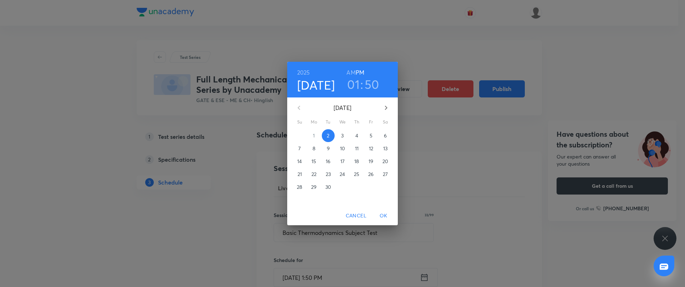
click at [367, 148] on span "12" at bounding box center [370, 148] width 13 height 7
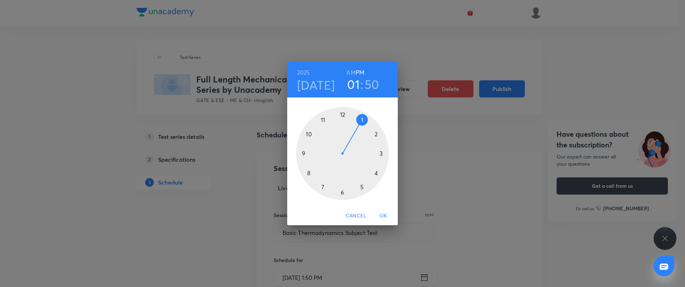
click at [305, 153] on div at bounding box center [342, 153] width 93 height 93
click at [342, 114] on div at bounding box center [342, 153] width 93 height 93
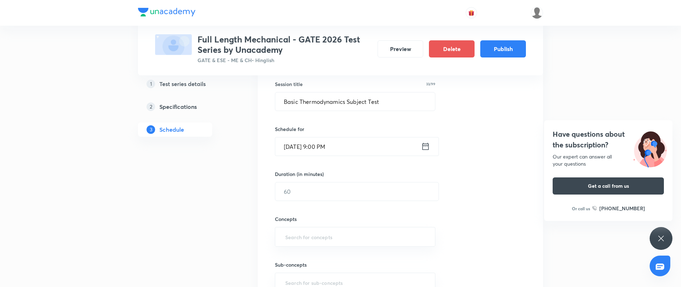
scroll to position [167, 0]
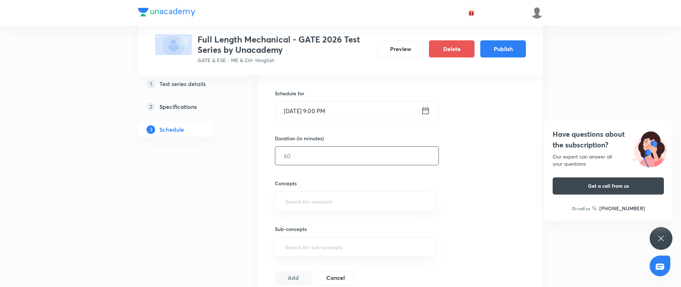
click at [325, 157] on input "text" at bounding box center [356, 156] width 163 height 18
type input "60"
click at [313, 196] on input "text" at bounding box center [355, 200] width 143 height 13
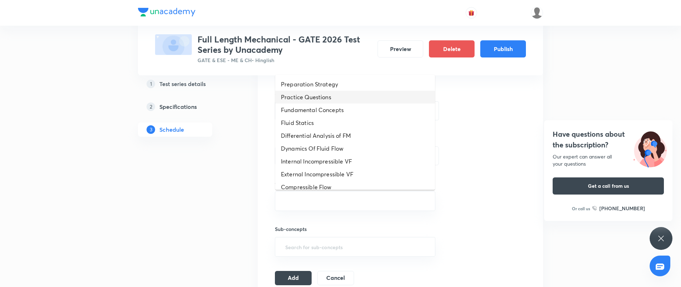
click at [318, 98] on li "Practice Questions" at bounding box center [355, 97] width 160 height 13
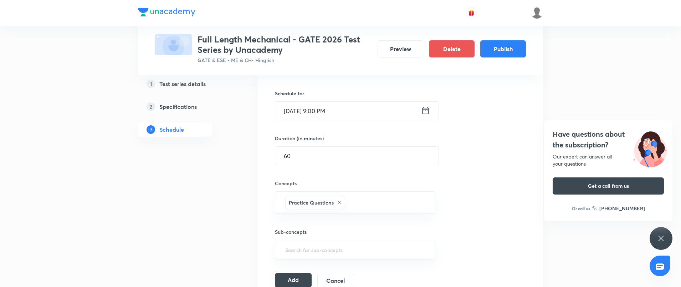
click at [300, 275] on button "Add" at bounding box center [293, 280] width 37 height 14
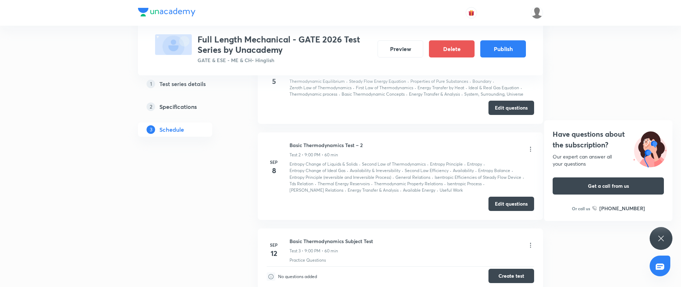
click at [508, 274] on button "Create test" at bounding box center [512, 276] width 46 height 14
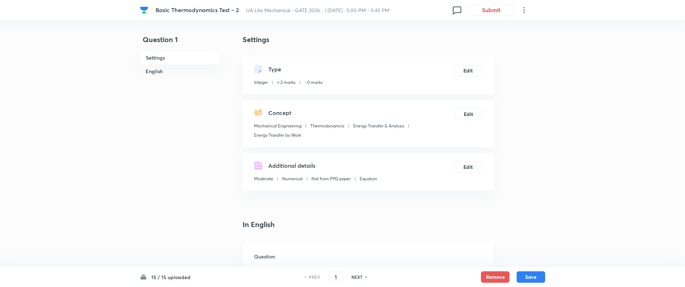
checkbox input "true"
type input "516.6"
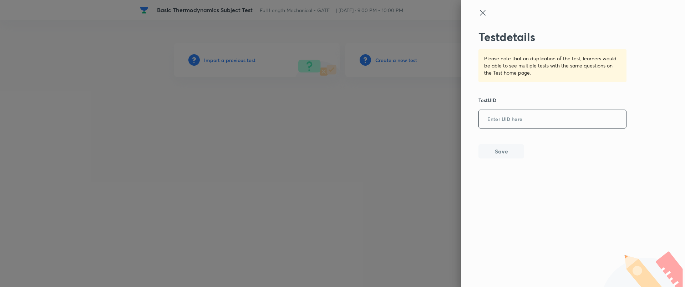
click at [509, 112] on input "text" at bounding box center [552, 119] width 147 height 17
paste input "JW9YRU2G09"
type input "JW9YRU2G09"
click at [500, 153] on button "Save" at bounding box center [501, 150] width 46 height 14
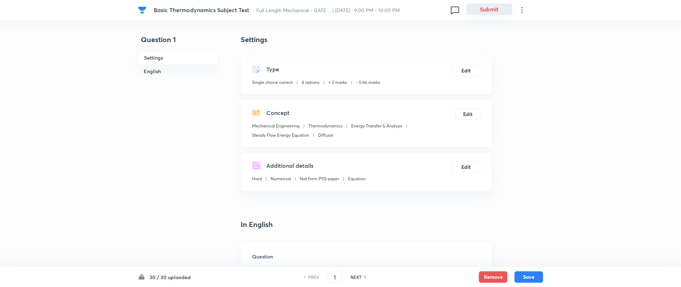
click at [494, 10] on button "Submit" at bounding box center [489, 9] width 46 height 11
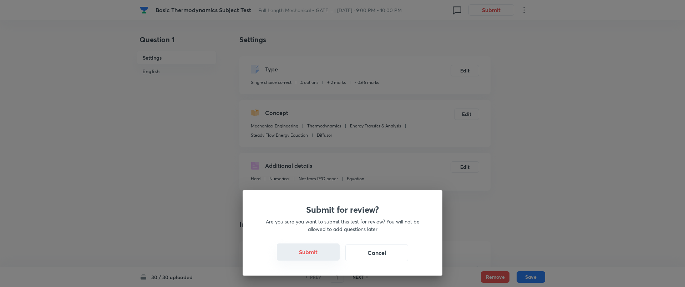
click at [314, 257] on button "Submit" at bounding box center [308, 251] width 63 height 17
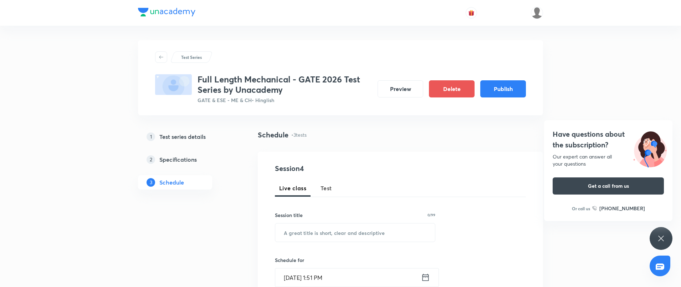
click at [330, 187] on span "Test" at bounding box center [326, 188] width 11 height 9
click at [318, 234] on input "text" at bounding box center [355, 232] width 160 height 18
paste input "Applied Thermodynamics Test – 1"
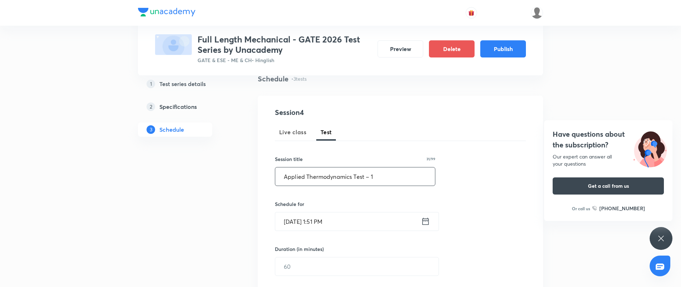
scroll to position [71, 0]
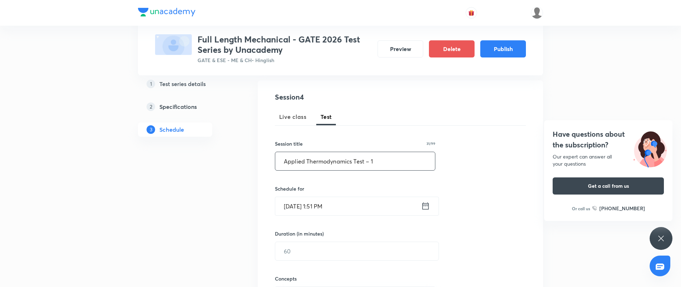
type input "Applied Thermodynamics Test – 1"
click at [426, 209] on icon at bounding box center [425, 206] width 9 height 10
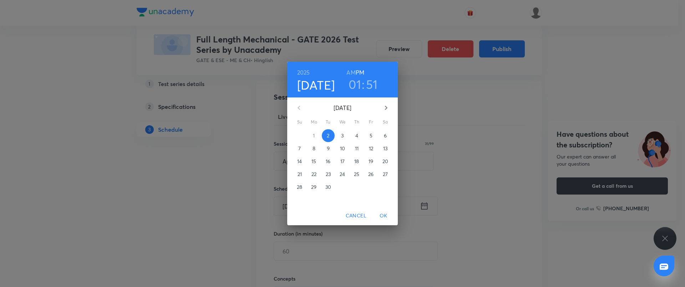
click at [316, 159] on p "15" at bounding box center [313, 161] width 5 height 7
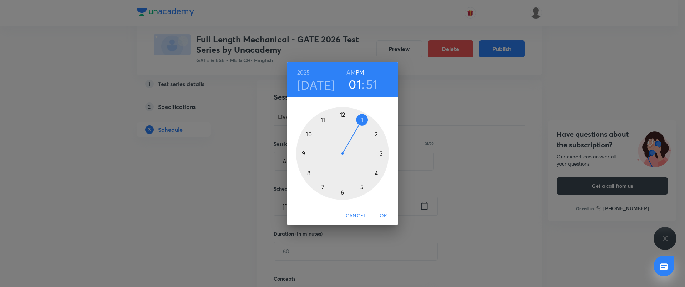
click at [303, 153] on div at bounding box center [342, 153] width 93 height 93
click at [342, 113] on div at bounding box center [342, 153] width 93 height 93
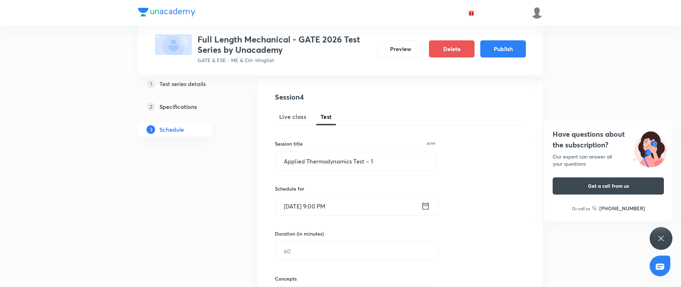
scroll to position [83, 0]
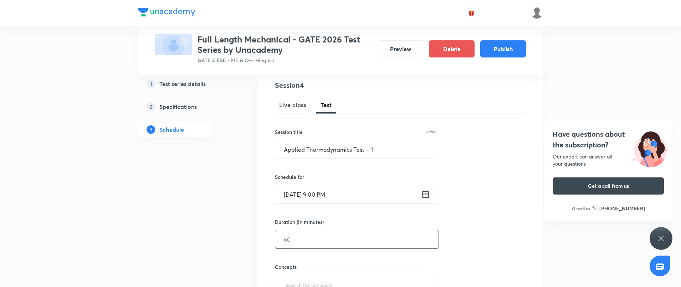
click at [320, 234] on input "text" at bounding box center [356, 239] width 163 height 18
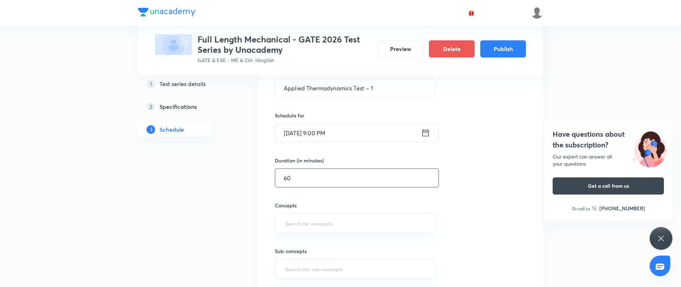
scroll to position [226, 0]
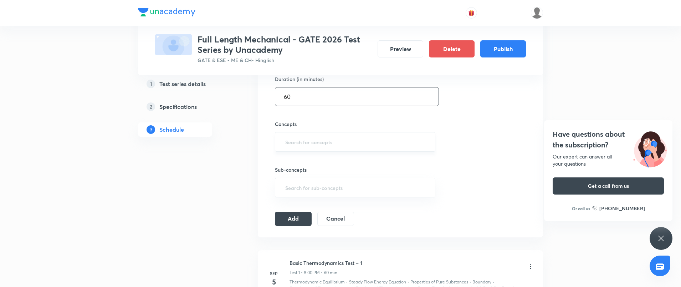
click at [329, 133] on div "​" at bounding box center [355, 142] width 160 height 20
type input "60"
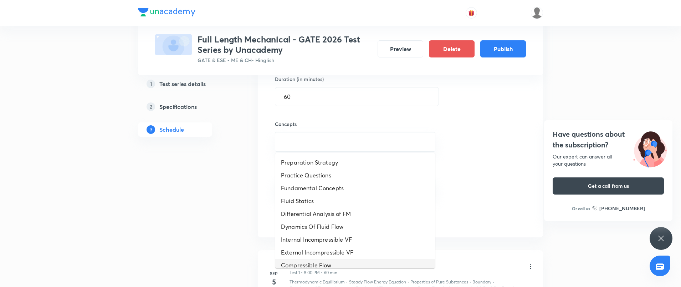
click at [322, 261] on li "Compressible Flow" at bounding box center [355, 265] width 160 height 13
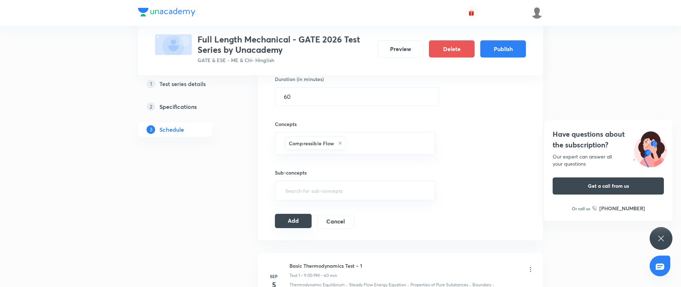
click at [287, 221] on button "Add" at bounding box center [293, 221] width 37 height 14
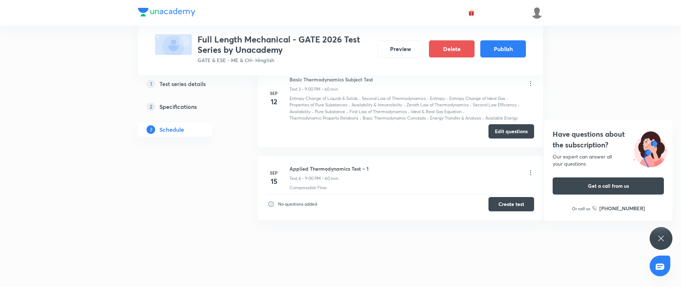
scroll to position [307, 0]
click at [508, 204] on button "Create test" at bounding box center [512, 203] width 46 height 14
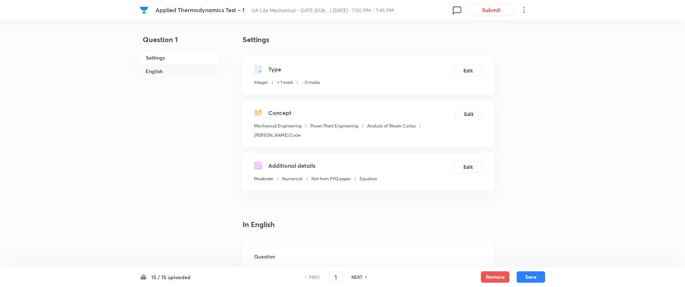
checkbox input "true"
type input "8.22"
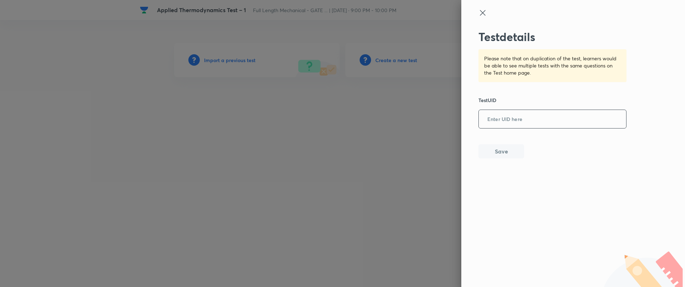
click at [539, 127] on input "text" at bounding box center [552, 119] width 147 height 17
paste input "OTI0PR0ILP"
type input "OTI0PR0ILP"
click at [505, 144] on button "Save" at bounding box center [501, 150] width 46 height 14
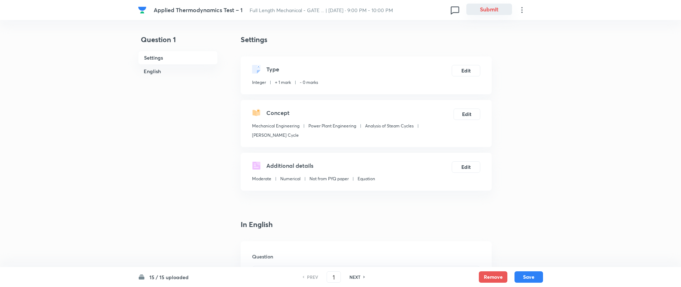
click at [502, 9] on button "Submit" at bounding box center [489, 9] width 46 height 11
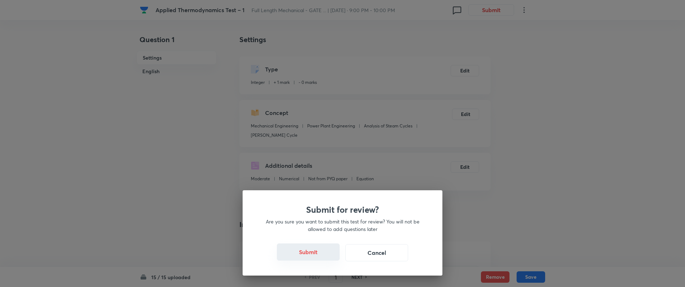
click at [300, 252] on button "Submit" at bounding box center [308, 251] width 63 height 17
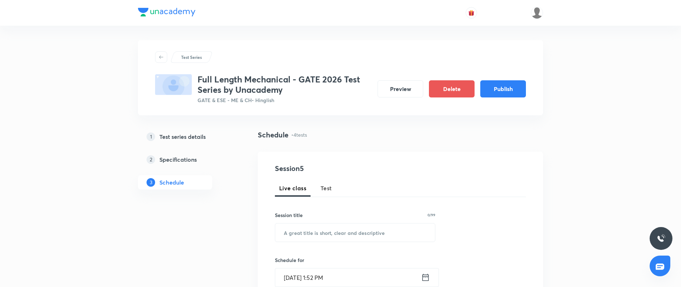
click at [322, 188] on span "Test" at bounding box center [326, 188] width 11 height 9
click at [327, 224] on input "text" at bounding box center [355, 232] width 160 height 18
paste input "Applied Thermodynamics Test – 2"
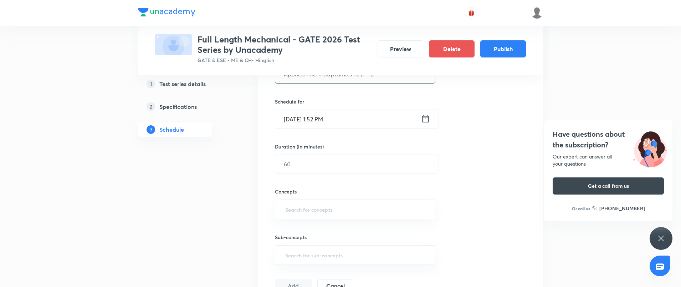
scroll to position [154, 0]
type input "Applied Thermodynamics Test – 2"
click at [363, 127] on input "[DATE] 1:52 PM" at bounding box center [348, 123] width 146 height 18
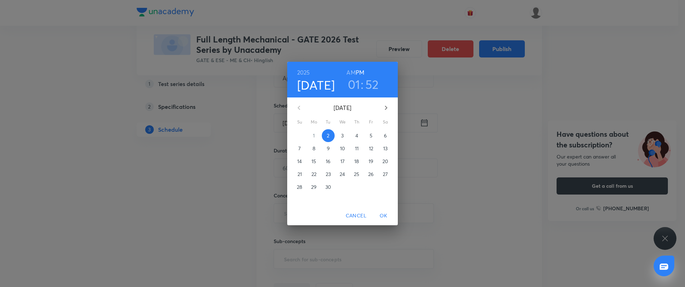
click at [369, 159] on p "19" at bounding box center [370, 161] width 5 height 7
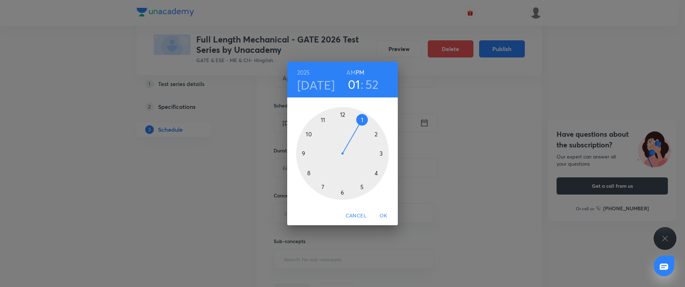
click at [302, 154] on div at bounding box center [342, 153] width 93 height 93
click at [343, 112] on div at bounding box center [342, 153] width 93 height 93
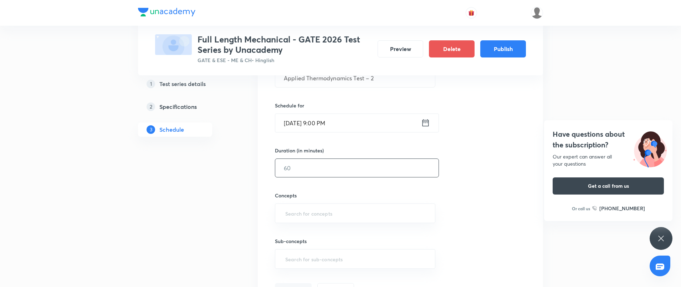
click at [322, 167] on input "text" at bounding box center [356, 168] width 163 height 18
type input "60"
click at [311, 211] on input "text" at bounding box center [355, 212] width 143 height 13
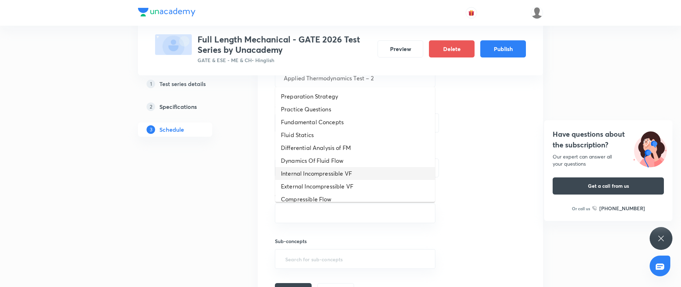
scroll to position [71, 0]
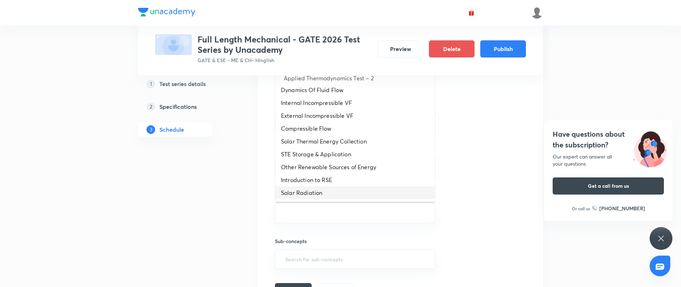
click at [307, 194] on li "Solar Radiation" at bounding box center [355, 192] width 160 height 13
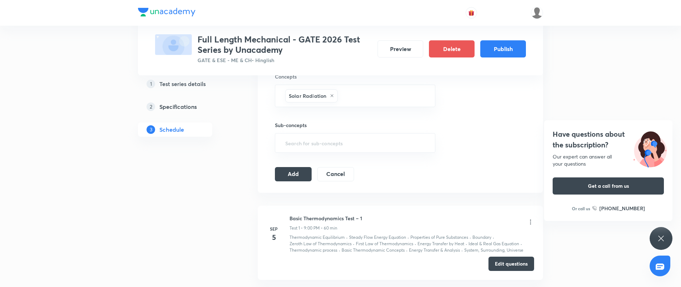
scroll to position [274, 0]
click at [290, 173] on button "Add" at bounding box center [293, 173] width 37 height 14
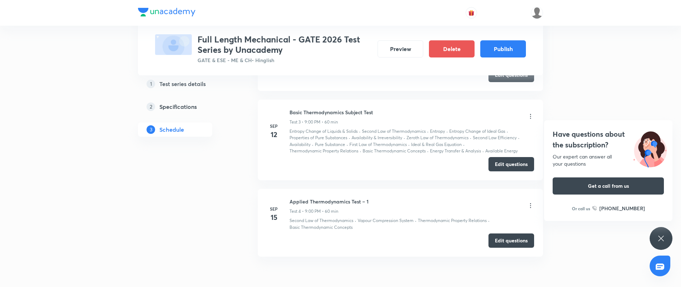
scroll to position [310, 0]
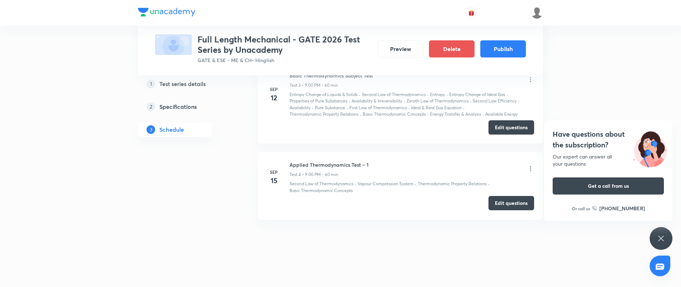
click at [519, 203] on button "Edit questions" at bounding box center [512, 203] width 46 height 14
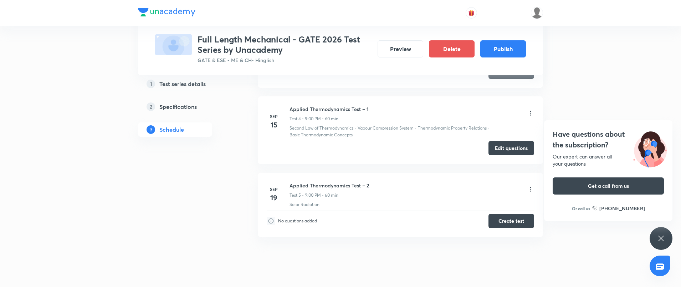
scroll to position [383, 0]
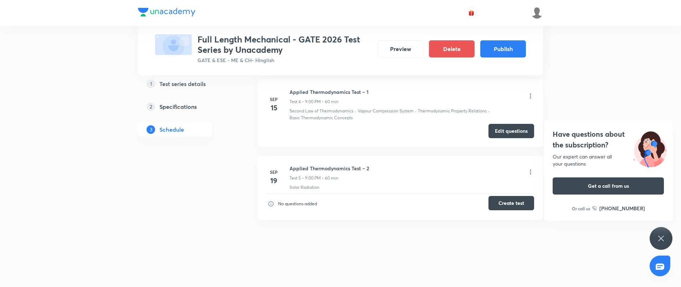
click at [506, 203] on button "Create test" at bounding box center [512, 203] width 46 height 14
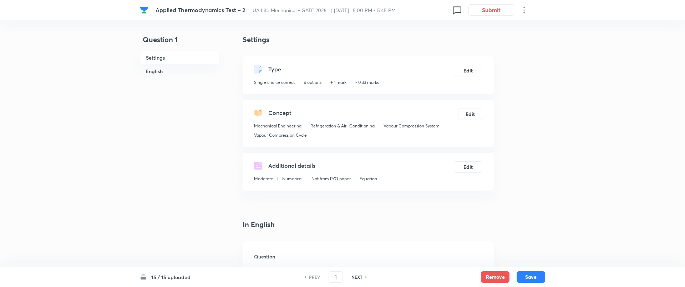
checkbox input "true"
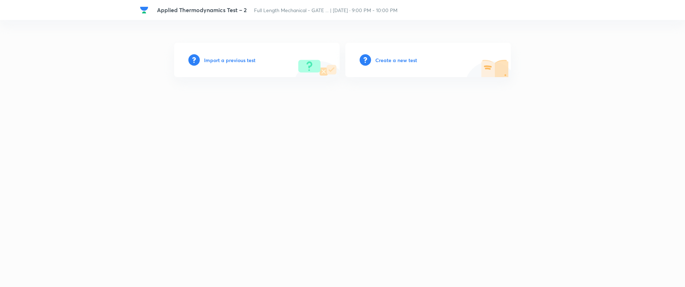
click at [233, 60] on h6 "Import a previous test" at bounding box center [229, 59] width 51 height 7
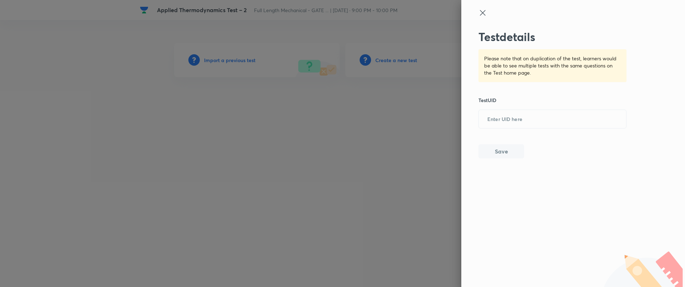
click at [502, 128] on div "Test details Please note that on duplication of the test, learners would be abl…" at bounding box center [552, 94] width 148 height 128
click at [504, 121] on input "text" at bounding box center [552, 119] width 147 height 17
paste input "PTUKSSM7XK"
type input "PTUKSSM7XK"
click at [484, 146] on button "Save" at bounding box center [501, 150] width 46 height 14
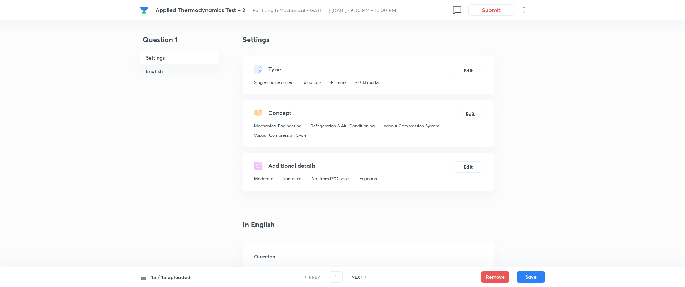
checkbox input "true"
click at [500, 7] on button "Submit" at bounding box center [489, 9] width 46 height 11
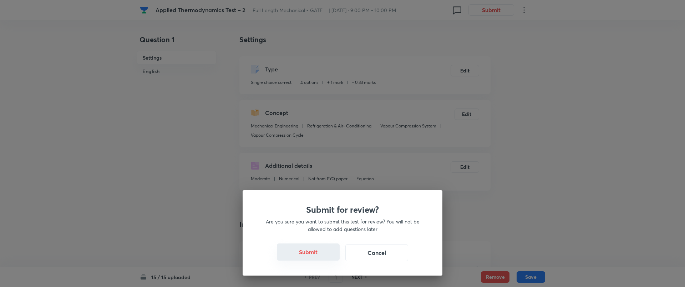
click at [315, 249] on button "Submit" at bounding box center [308, 251] width 63 height 17
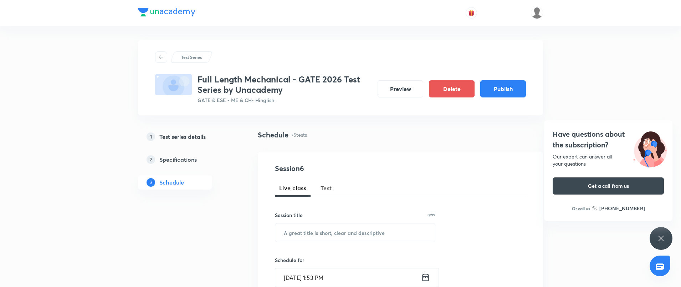
click at [326, 187] on span "Test" at bounding box center [326, 188] width 11 height 9
click at [312, 231] on input "text" at bounding box center [355, 232] width 160 height 18
paste input "Applied Thermodynamics Test – 3"
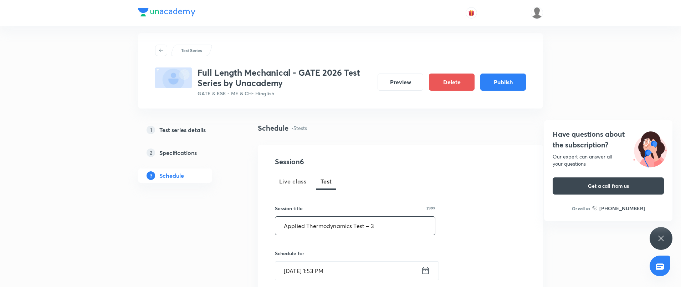
scroll to position [12, 0]
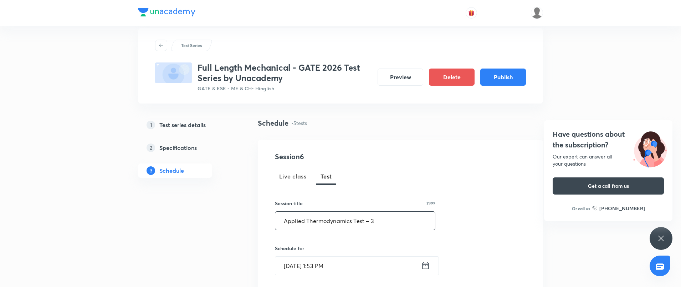
type input "Applied Thermodynamics Test – 3"
click at [353, 265] on input "[DATE] 1:53 PM" at bounding box center [348, 265] width 146 height 18
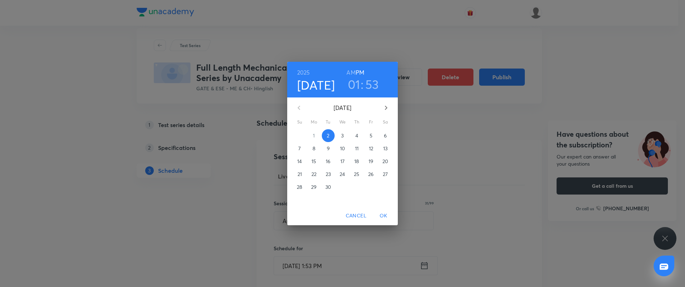
click at [318, 175] on span "22" at bounding box center [313, 173] width 13 height 7
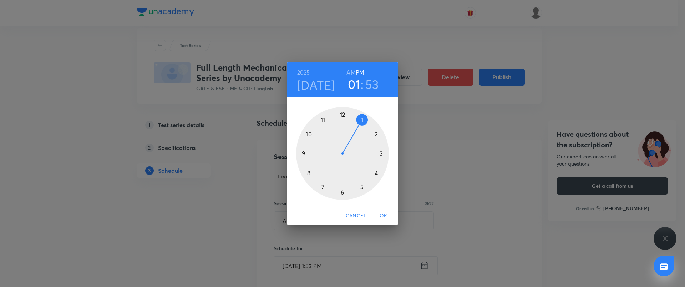
click at [307, 154] on div at bounding box center [342, 153] width 93 height 93
click at [340, 115] on div at bounding box center [342, 153] width 93 height 93
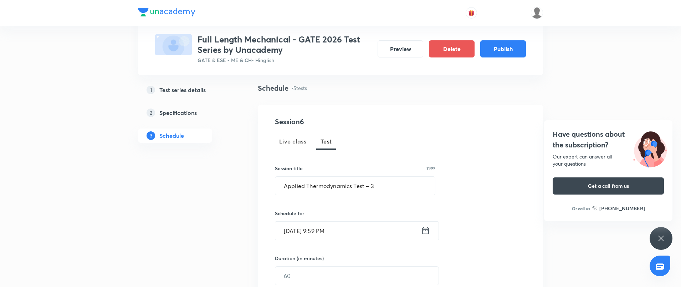
scroll to position [47, 0]
click at [356, 232] on input "[DATE] 9:59 PM" at bounding box center [348, 230] width 146 height 18
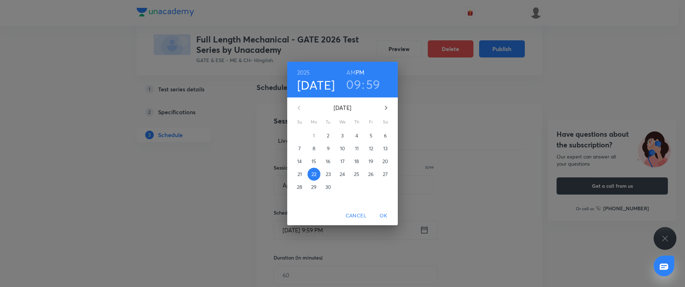
click at [376, 86] on h3 "59" at bounding box center [373, 84] width 14 height 15
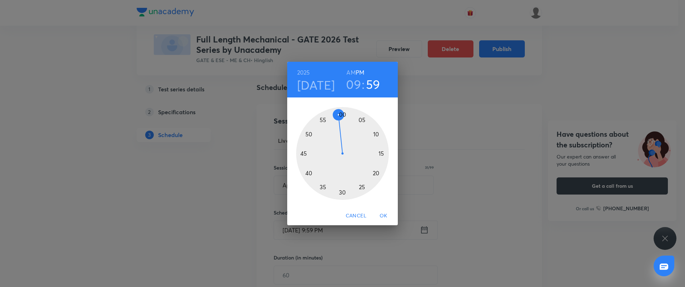
click at [344, 114] on div at bounding box center [342, 153] width 93 height 93
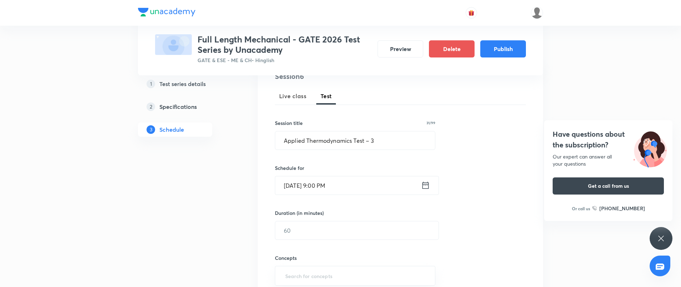
scroll to position [95, 0]
click at [316, 219] on input "text" at bounding box center [356, 227] width 163 height 18
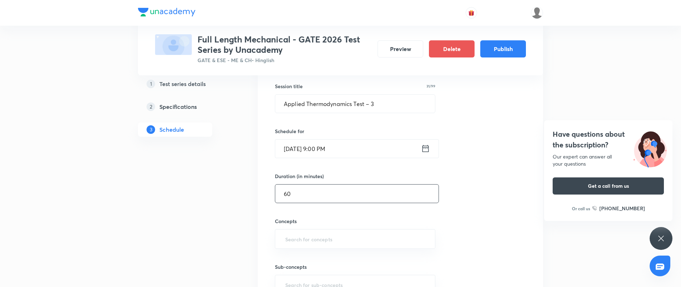
scroll to position [131, 0]
type input "60"
click at [312, 235] on input "text" at bounding box center [355, 236] width 143 height 13
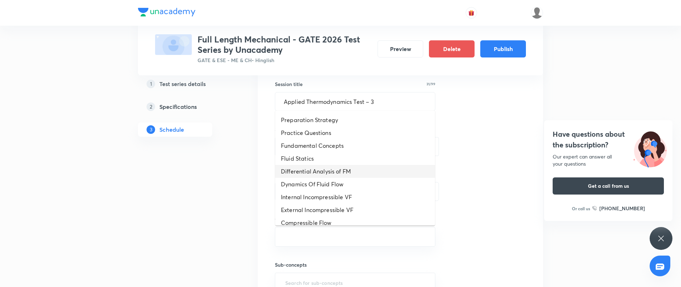
click at [326, 165] on li "Differential Analysis of FM" at bounding box center [355, 171] width 160 height 13
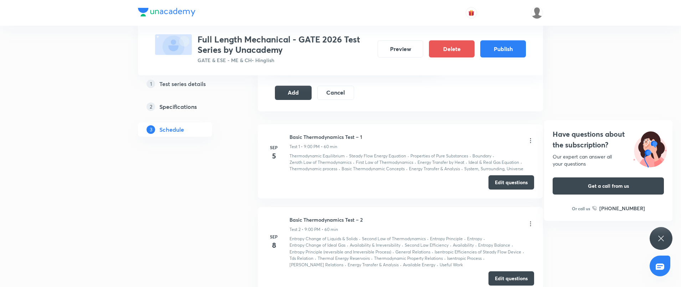
scroll to position [357, 0]
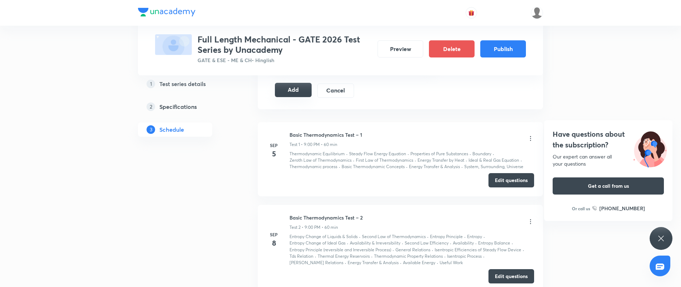
click at [292, 87] on button "Add" at bounding box center [293, 90] width 37 height 14
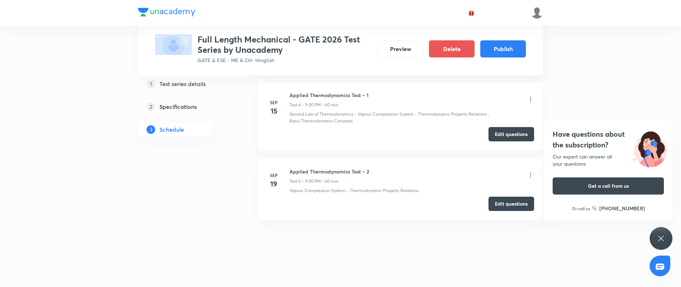
scroll to position [380, 0]
click at [515, 270] on button "Create test" at bounding box center [512, 276] width 46 height 14
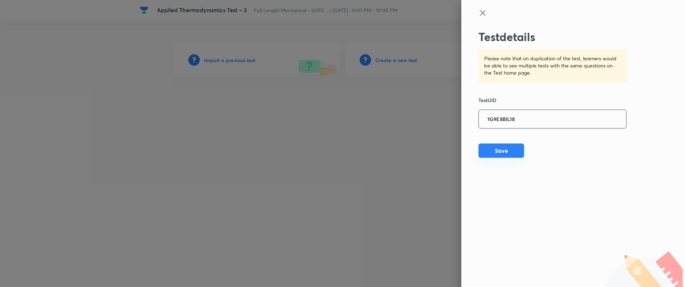
type input "1G9E8BIL18"
click at [508, 150] on button "Save" at bounding box center [501, 150] width 46 height 14
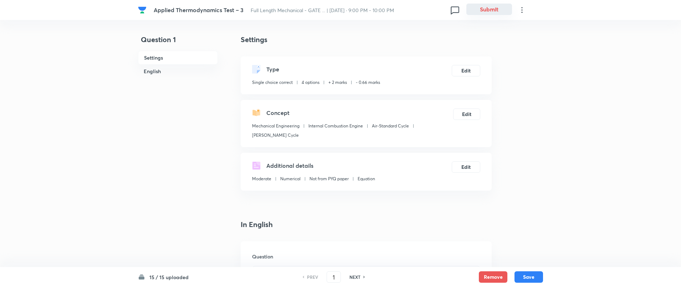
click at [495, 9] on button "Submit" at bounding box center [489, 9] width 46 height 11
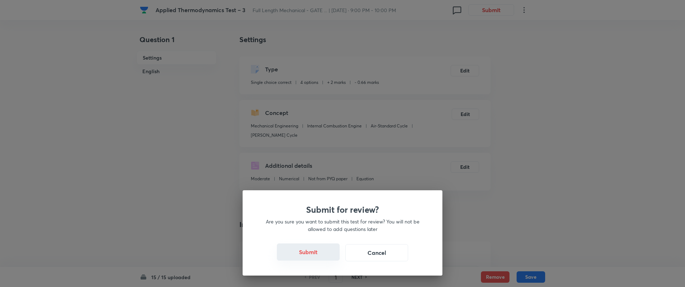
click at [313, 250] on button "Submit" at bounding box center [308, 251] width 63 height 17
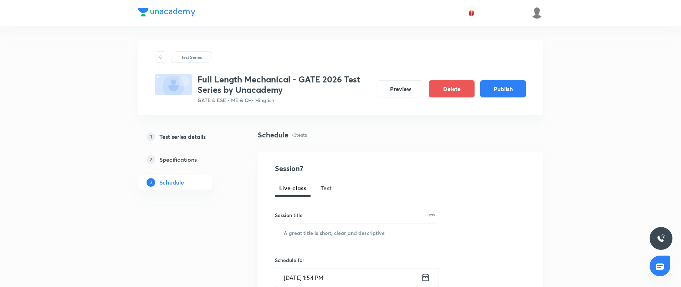
click at [325, 188] on span "Test" at bounding box center [326, 188] width 11 height 9
click at [320, 234] on input "text" at bounding box center [355, 232] width 160 height 18
paste input "Applied Thermodynamics Subject Test"
type input "Applied Thermodynamics Subject Test"
click at [354, 276] on input "Sep 2, 2025, 1:54 PM" at bounding box center [348, 277] width 146 height 18
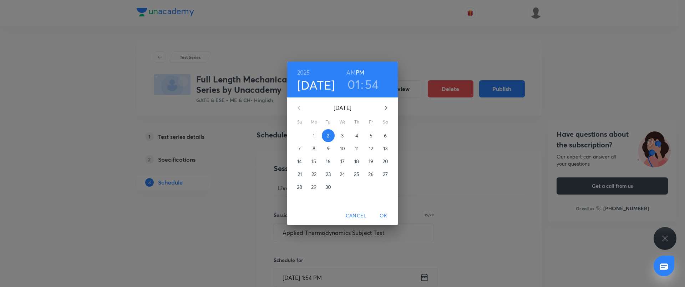
click at [314, 176] on p "22" at bounding box center [313, 173] width 5 height 7
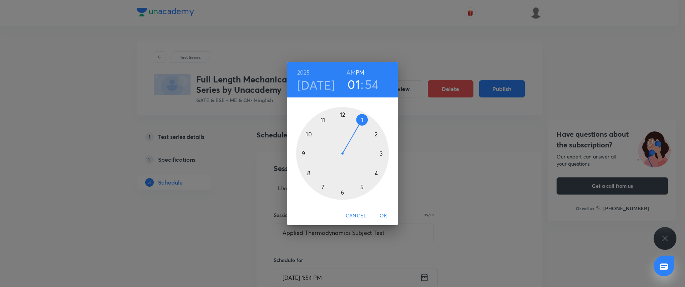
click at [301, 151] on div at bounding box center [342, 153] width 93 height 93
click at [341, 113] on div at bounding box center [342, 153] width 93 height 93
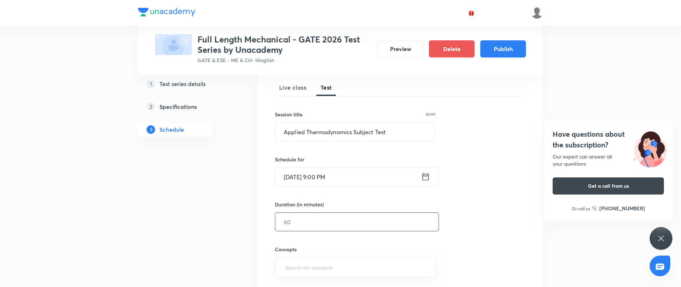
scroll to position [107, 0]
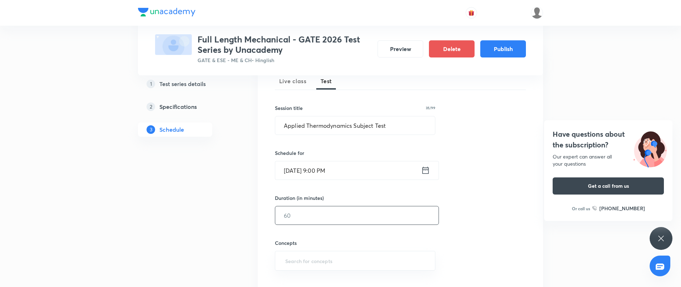
click at [331, 214] on input "text" at bounding box center [356, 215] width 163 height 18
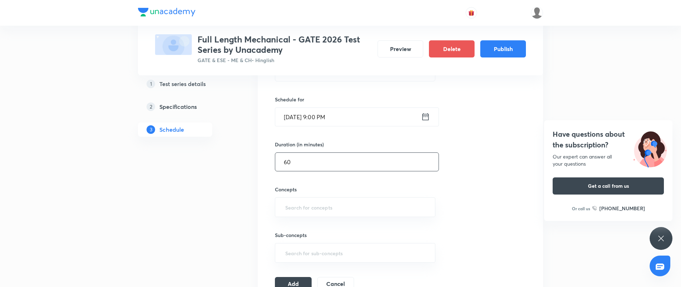
scroll to position [178, 0]
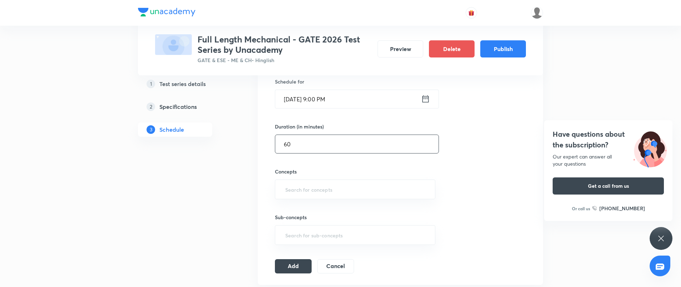
type input "60"
click at [331, 199] on div "Sub-concepts ​" at bounding box center [355, 222] width 160 height 46
click at [330, 194] on input "text" at bounding box center [355, 189] width 143 height 13
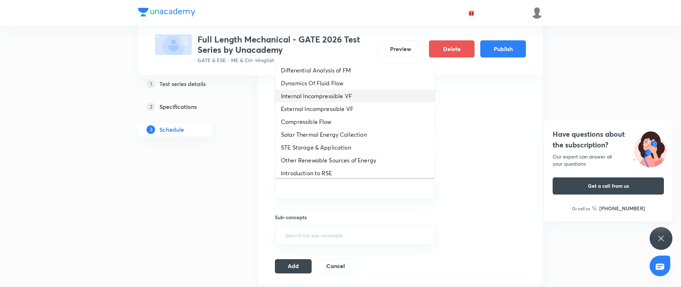
scroll to position [71, 0]
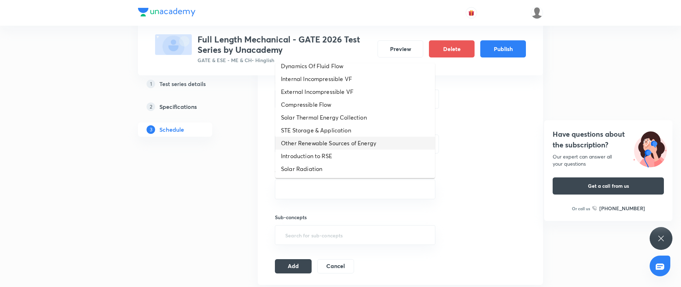
click at [317, 140] on li "Other Renewable Sources of Energy" at bounding box center [355, 143] width 160 height 13
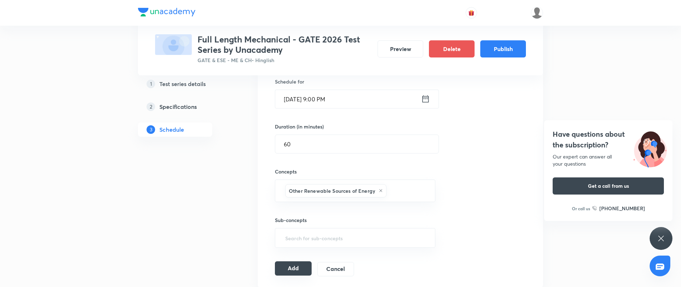
click at [294, 270] on button "Add" at bounding box center [293, 268] width 37 height 14
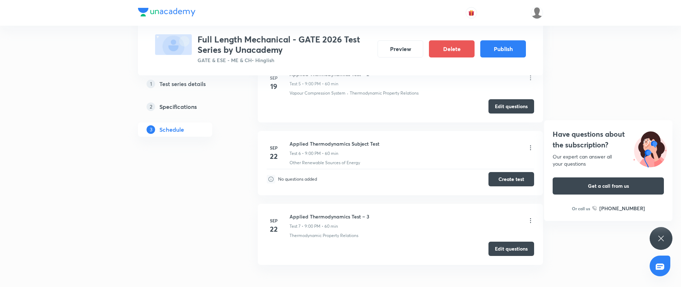
scroll to position [475, 0]
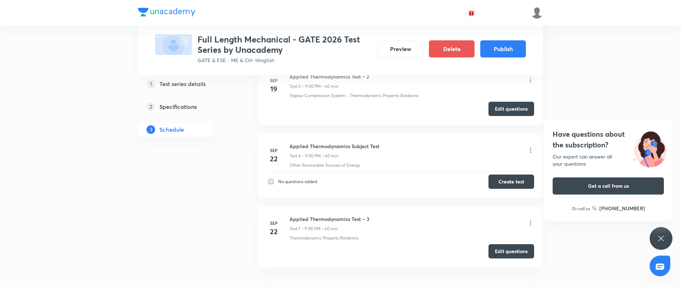
click at [268, 157] on h4 "22" at bounding box center [274, 158] width 14 height 11
click at [531, 150] on icon at bounding box center [530, 150] width 7 height 7
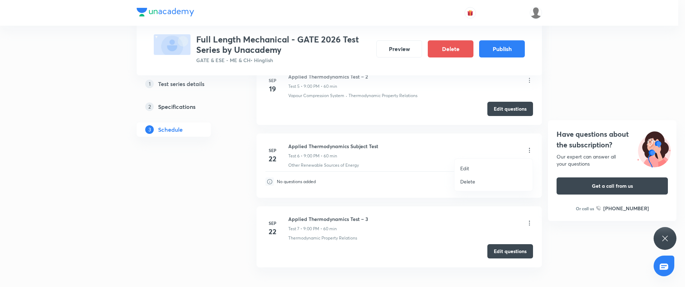
click at [476, 168] on li "Edit" at bounding box center [493, 168] width 78 height 13
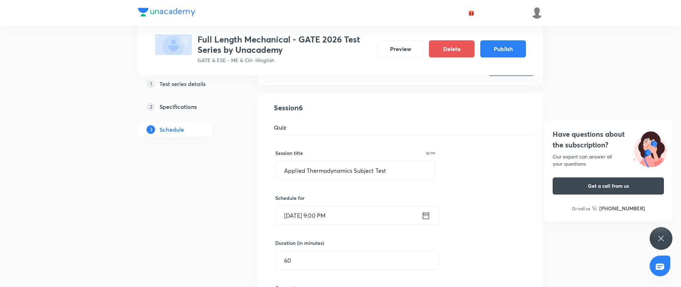
click at [344, 222] on input "Sep 22, 2025, 9:00 PM" at bounding box center [349, 215] width 146 height 18
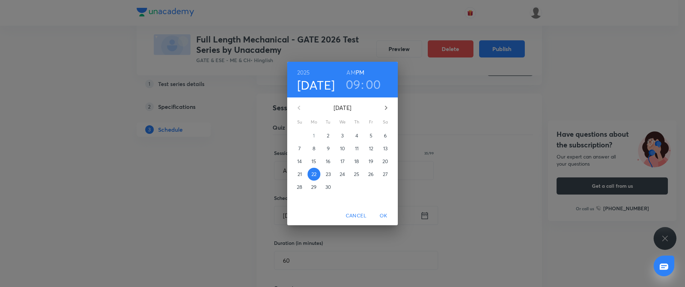
click at [373, 174] on p "26" at bounding box center [370, 173] width 5 height 7
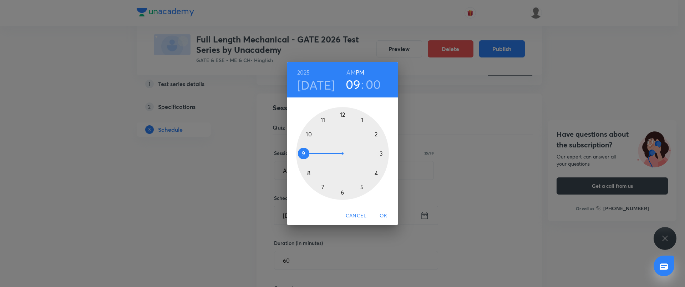
click at [385, 216] on span "OK" at bounding box center [383, 215] width 17 height 9
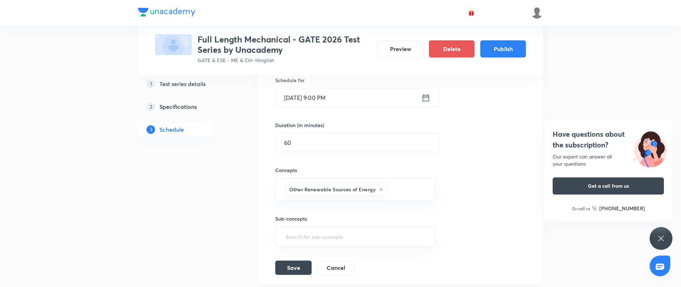
scroll to position [593, 0]
click at [297, 265] on button "Save" at bounding box center [293, 266] width 36 height 14
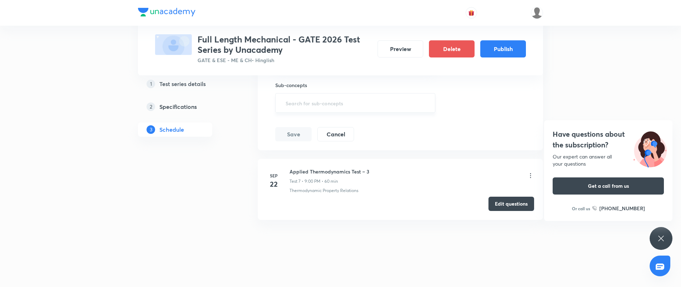
scroll to position [522, 0]
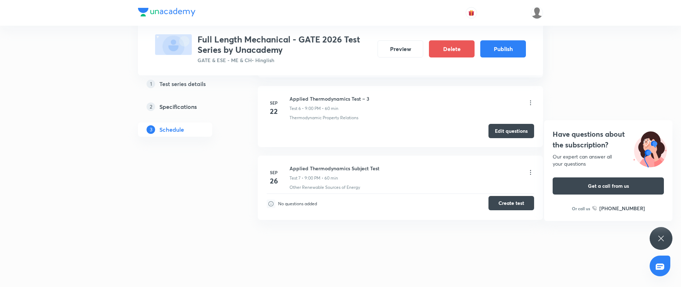
click at [519, 204] on button "Create test" at bounding box center [512, 203] width 46 height 14
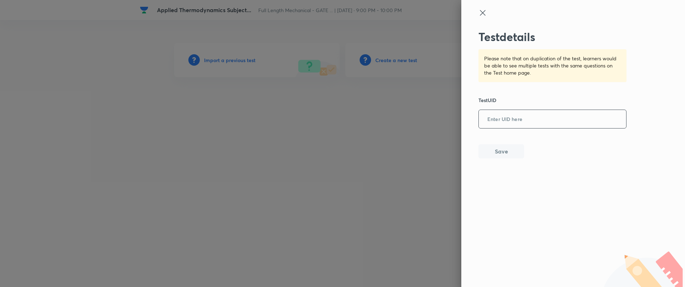
click at [517, 123] on input "text" at bounding box center [552, 119] width 147 height 17
paste input "XFMEAHSIRX"
type input "XFMEAHSIRX"
click at [502, 148] on button "Save" at bounding box center [501, 150] width 46 height 14
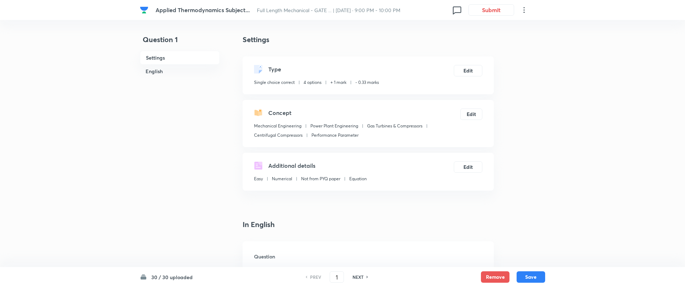
checkbox input "true"
click at [493, 2] on div "Applied Thermodynamics Subject... Full Length Mechanical - GATE ... | [DATE] · …" at bounding box center [340, 10] width 405 height 20
click at [491, 12] on button "Submit" at bounding box center [489, 9] width 46 height 11
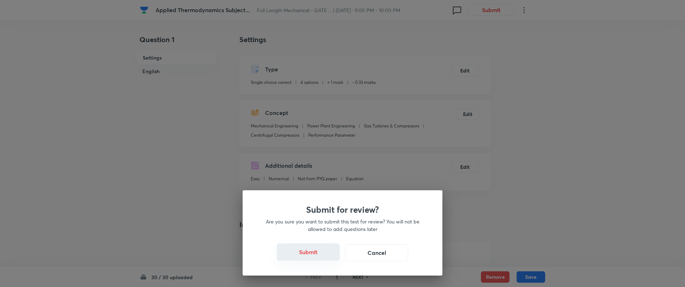
click at [311, 253] on button "Submit" at bounding box center [308, 251] width 63 height 17
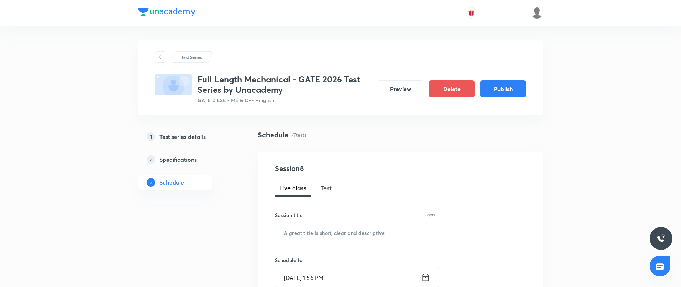
click at [320, 194] on button "Test" at bounding box center [326, 187] width 20 height 17
click at [322, 222] on div "Session title 0/99 ​" at bounding box center [355, 226] width 160 height 31
click at [318, 232] on input "text" at bounding box center [355, 232] width 160 height 18
paste input "Heat & Mass Transfer Test – 1"
type input "Heat & Mass Transfer Test – 1"
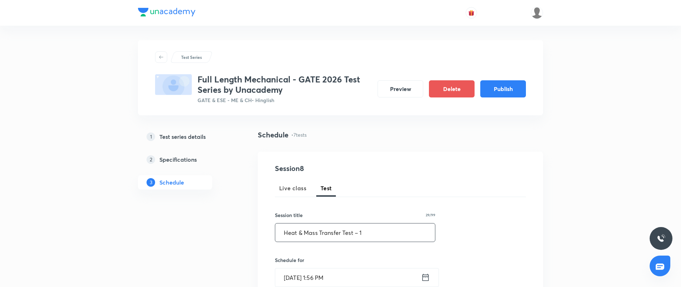
click at [344, 273] on input "Sep 2, 2025, 1:56 PM" at bounding box center [348, 277] width 146 height 18
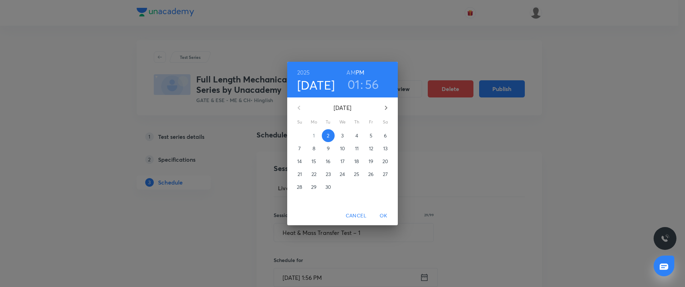
click at [314, 190] on button "29" at bounding box center [313, 186] width 13 height 13
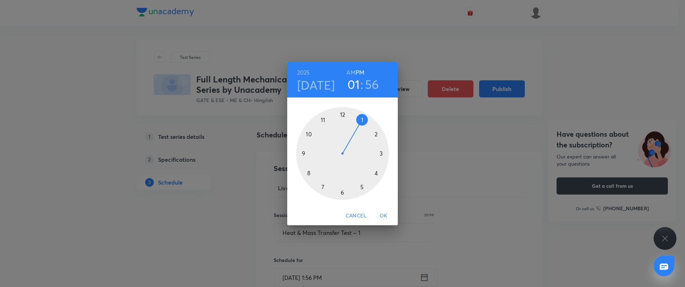
click at [304, 154] on div at bounding box center [342, 153] width 93 height 93
click at [341, 113] on div at bounding box center [342, 153] width 93 height 93
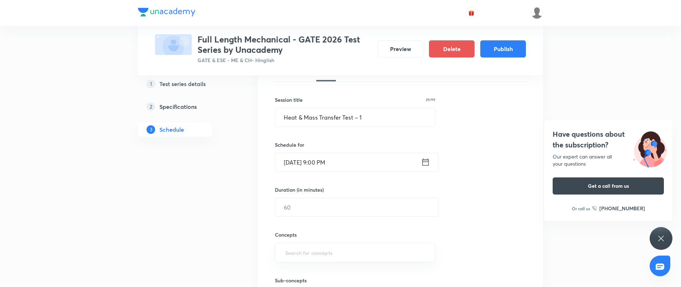
scroll to position [119, 0]
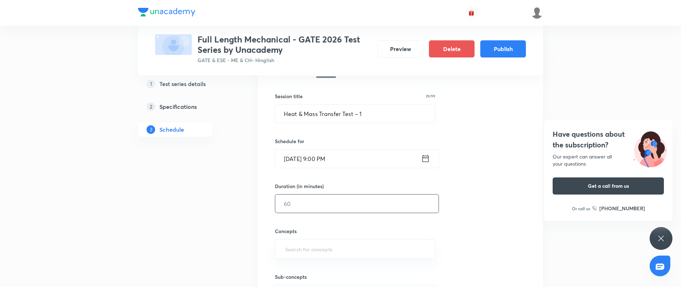
click at [325, 194] on input "text" at bounding box center [356, 203] width 163 height 18
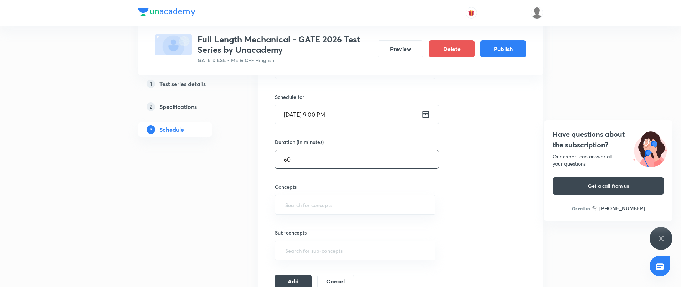
scroll to position [167, 0]
type input "60"
click at [325, 197] on input "text" at bounding box center [355, 200] width 143 height 13
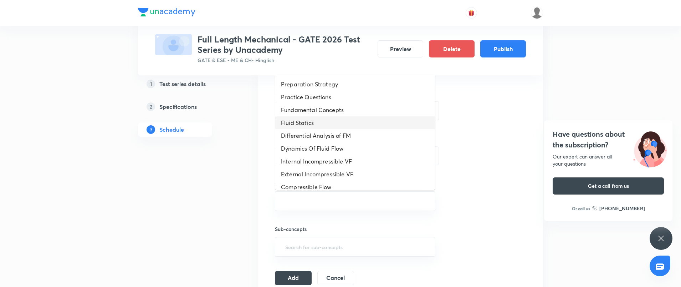
click at [318, 119] on li "Fluid Statics" at bounding box center [355, 122] width 160 height 13
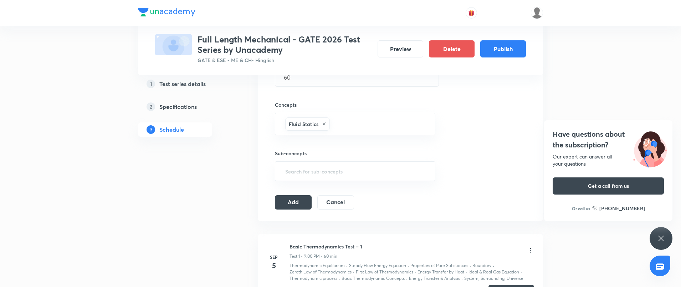
scroll to position [250, 0]
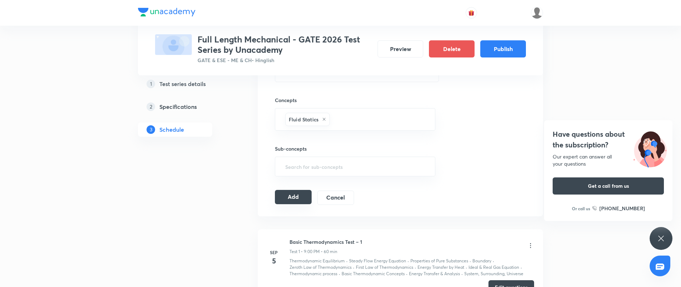
click at [302, 190] on button "Add" at bounding box center [293, 197] width 37 height 14
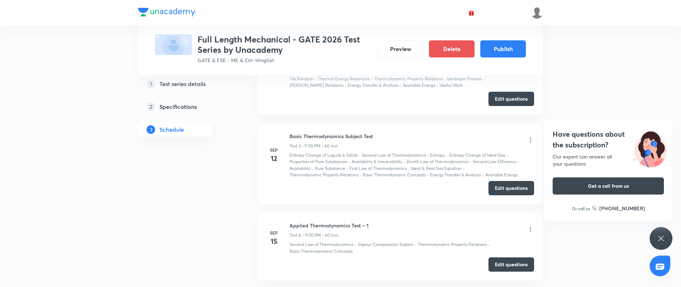
scroll to position [592, 0]
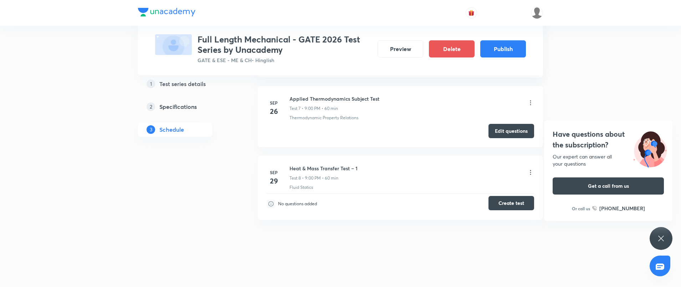
click at [510, 209] on button "Create test" at bounding box center [512, 203] width 46 height 14
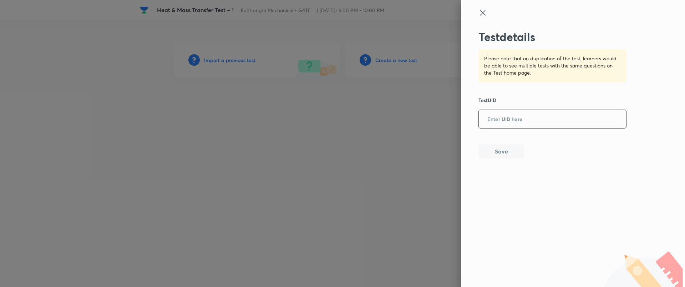
click at [501, 123] on input "text" at bounding box center [552, 119] width 147 height 17
paste input "WBRC3FZ9DF"
type input "WBRC3FZ9DF"
click at [504, 154] on button "Save" at bounding box center [501, 150] width 46 height 14
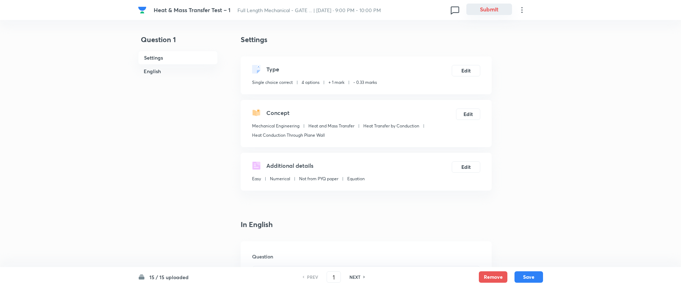
click at [484, 6] on button "Submit" at bounding box center [489, 9] width 46 height 11
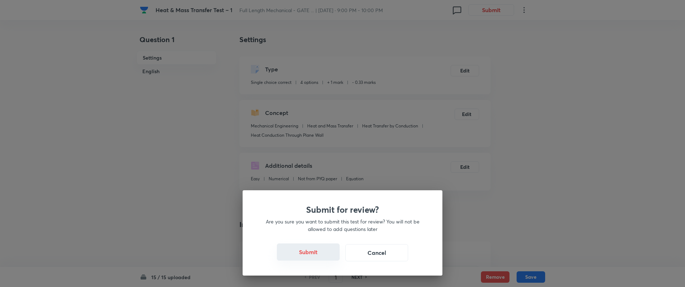
click at [306, 246] on button "Submit" at bounding box center [308, 251] width 63 height 17
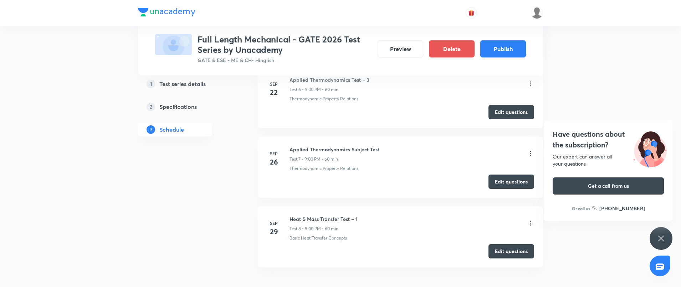
scroll to position [824, 0]
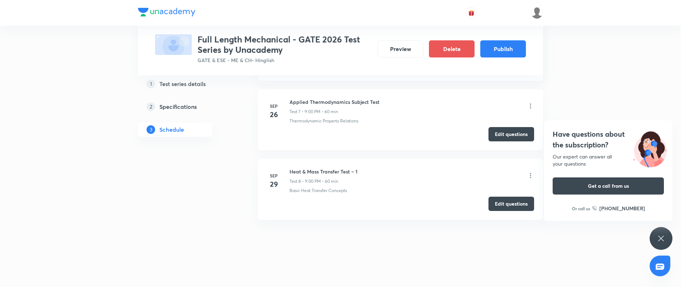
click at [662, 240] on icon at bounding box center [661, 238] width 9 height 9
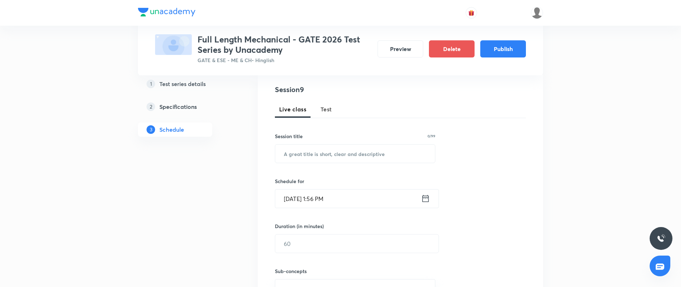
scroll to position [0, 0]
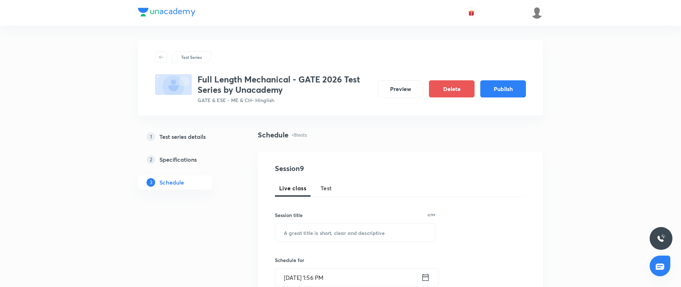
click at [325, 189] on span "Test" at bounding box center [326, 188] width 11 height 9
click at [311, 227] on input "text" at bounding box center [355, 232] width 160 height 18
paste input "Heat & Mass Transfer Test – 2"
type input "Heat & Mass Transfer Test – 2"
click at [371, 276] on input "Sep 2, 2025, 1:56 PM" at bounding box center [348, 277] width 146 height 18
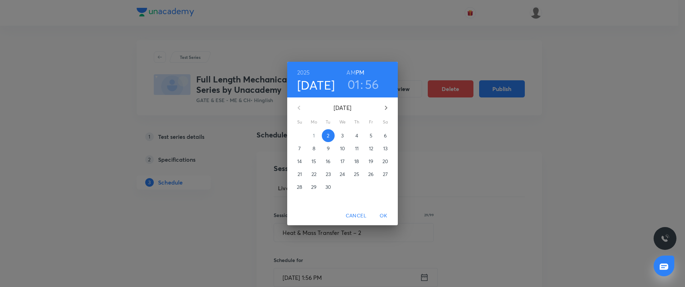
click at [459, 187] on div "2025 Sep 2 01 : 56 AM PM September 2025 Su Mo Tu We Th Fr Sa 31 1 2 3 4 5 6 7 8…" at bounding box center [342, 143] width 685 height 287
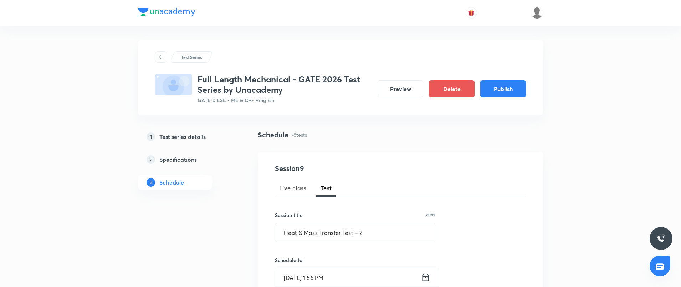
click at [364, 269] on input "Sep 2, 2025, 1:56 PM" at bounding box center [348, 277] width 146 height 18
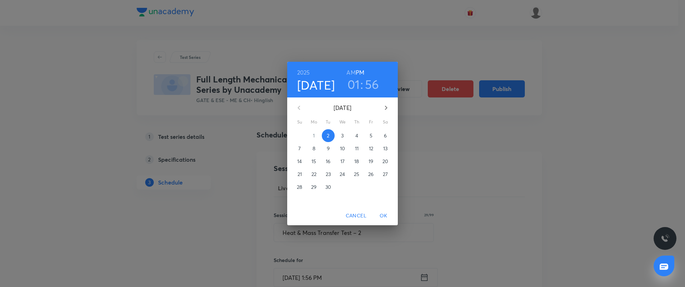
click at [385, 110] on icon "button" at bounding box center [386, 107] width 9 height 9
click at [368, 135] on span "3" at bounding box center [370, 135] width 13 height 7
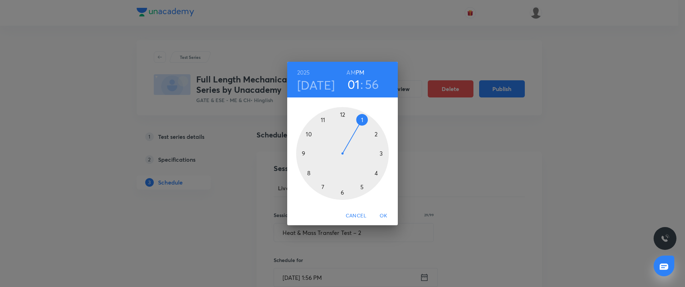
click at [302, 151] on div at bounding box center [342, 153] width 93 height 93
click at [342, 114] on div at bounding box center [342, 153] width 93 height 93
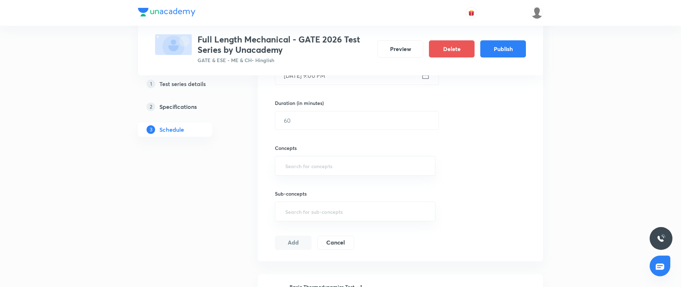
scroll to position [202, 0]
click at [323, 119] on input "text" at bounding box center [356, 120] width 163 height 18
type input "60"
click at [305, 165] on input "text" at bounding box center [355, 165] width 143 height 13
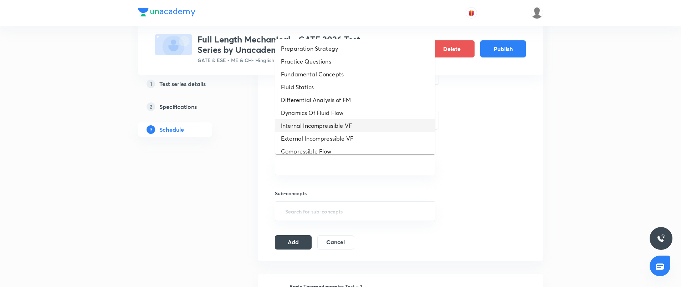
scroll to position [71, 0]
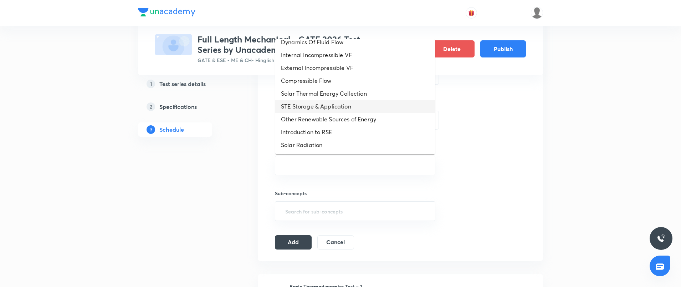
click at [312, 107] on li "STE Storage & Application" at bounding box center [355, 106] width 160 height 13
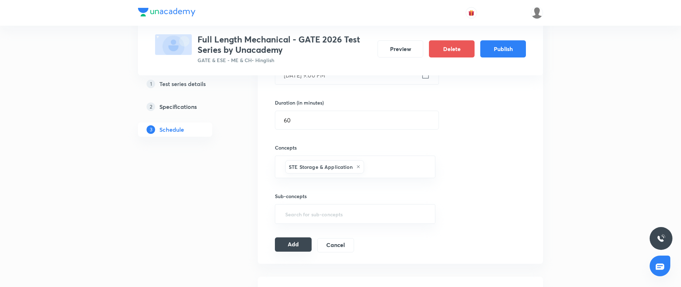
click at [295, 251] on button "Add" at bounding box center [293, 244] width 37 height 14
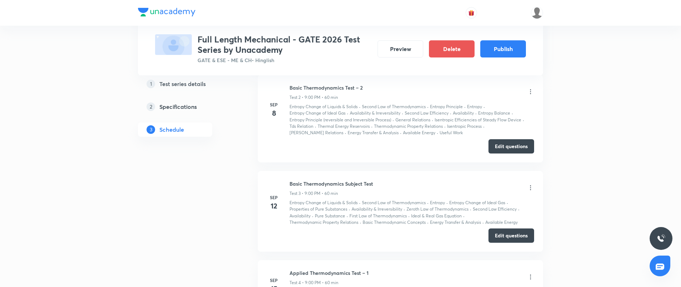
scroll to position [661, 0]
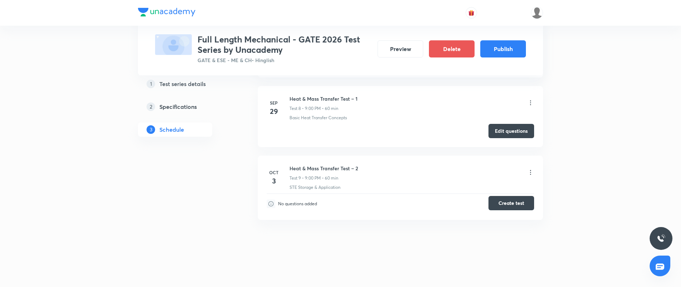
click at [507, 204] on button "Create test" at bounding box center [512, 203] width 46 height 14
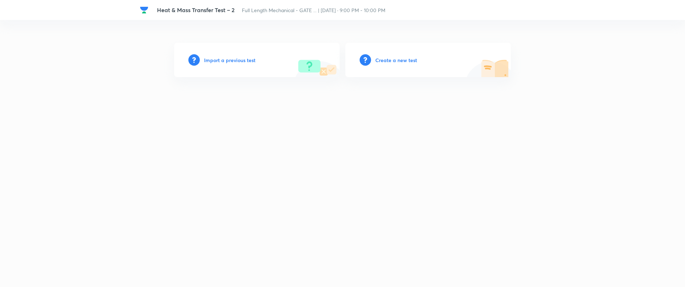
click at [238, 58] on h6 "Import a previous test" at bounding box center [229, 59] width 51 height 7
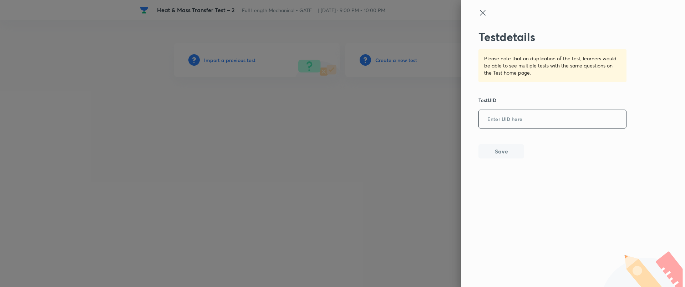
click at [492, 109] on div "​" at bounding box center [552, 118] width 148 height 19
paste input "8ZNA9X3E8Z"
type input "8ZNA9X3E8Z"
click at [503, 151] on button "Save" at bounding box center [501, 150] width 46 height 14
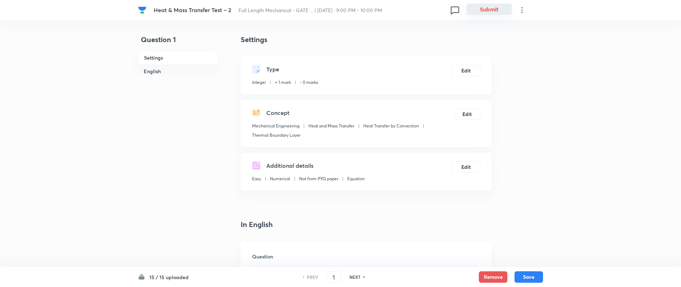
click at [484, 7] on button "Submit" at bounding box center [489, 9] width 46 height 11
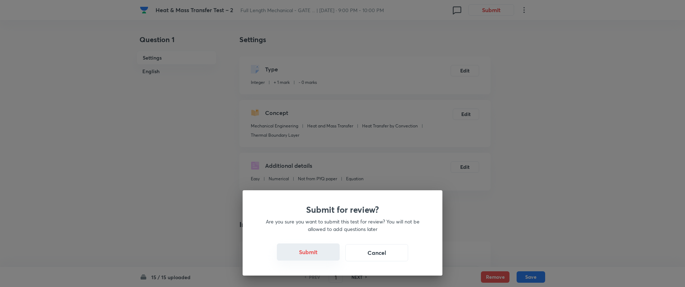
click at [302, 260] on button "Submit" at bounding box center [308, 251] width 63 height 17
click at [308, 254] on button "Submit" at bounding box center [308, 251] width 63 height 17
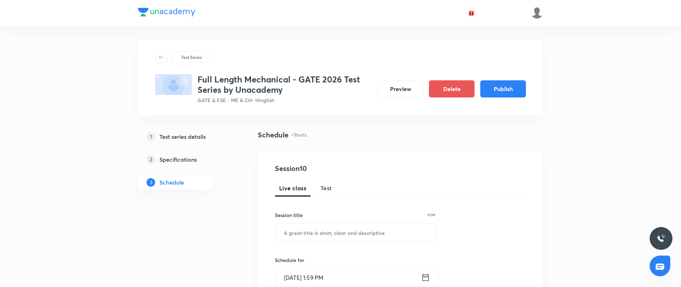
click at [326, 192] on button "Test" at bounding box center [326, 187] width 20 height 17
click at [323, 231] on input "text" at bounding box center [355, 232] width 160 height 18
paste input "Heat & Mass Transfer Test – 3"
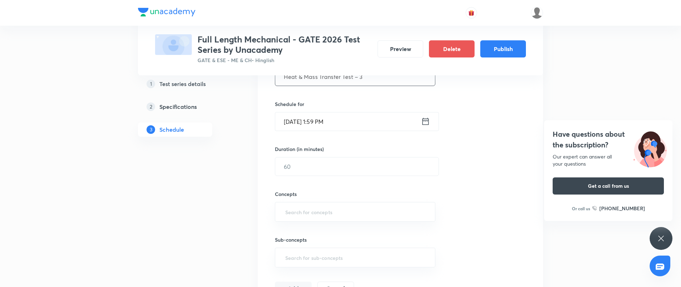
scroll to position [154, 0]
type input "Heat & Mass Transfer Test – 3"
click at [344, 119] on input "[DATE] 1:59 PM" at bounding box center [348, 123] width 146 height 18
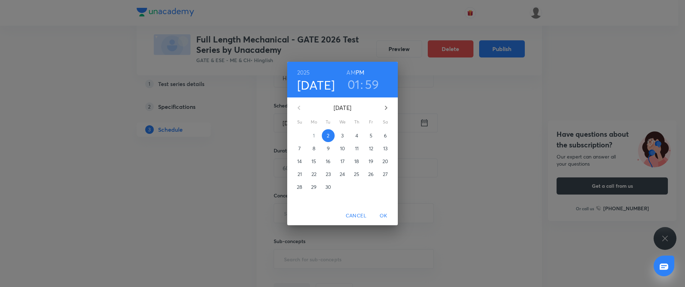
click at [392, 104] on button "button" at bounding box center [385, 107] width 17 height 17
click at [308, 148] on span "6" at bounding box center [313, 148] width 13 height 7
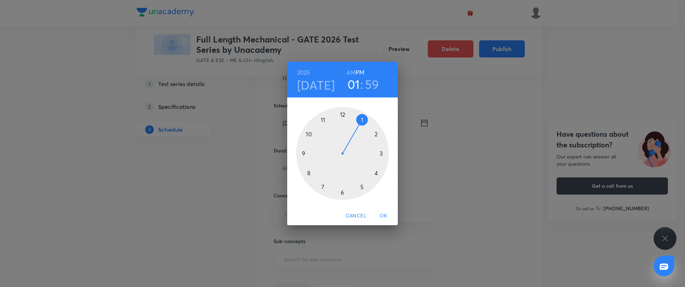
click at [304, 152] on div at bounding box center [342, 153] width 93 height 93
click at [343, 113] on div at bounding box center [342, 153] width 93 height 93
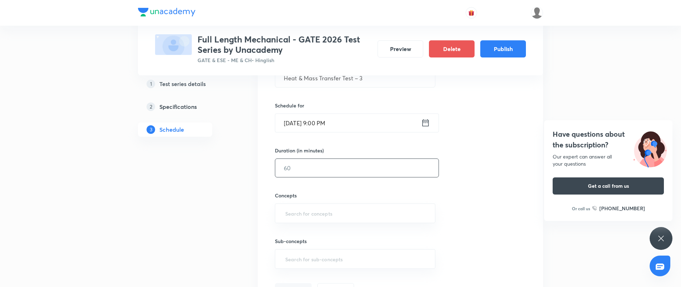
click at [324, 165] on input "text" at bounding box center [356, 168] width 163 height 18
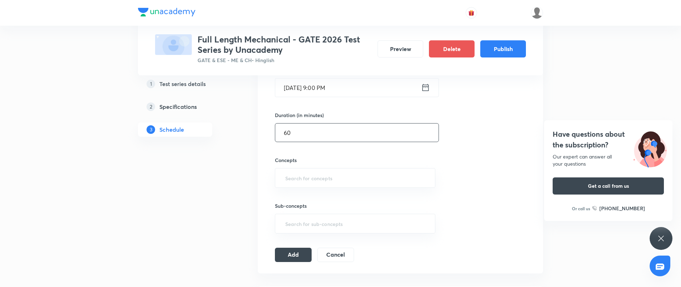
scroll to position [190, 0]
type input "60"
click at [327, 173] on input "text" at bounding box center [355, 177] width 143 height 13
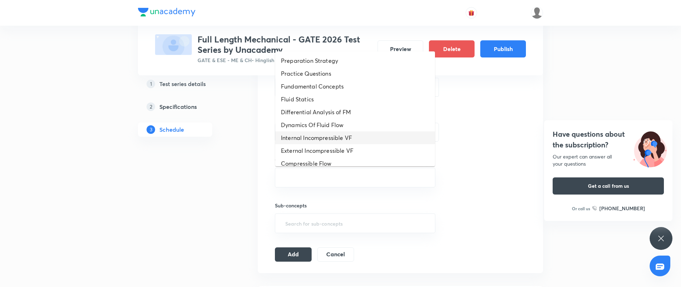
scroll to position [71, 0]
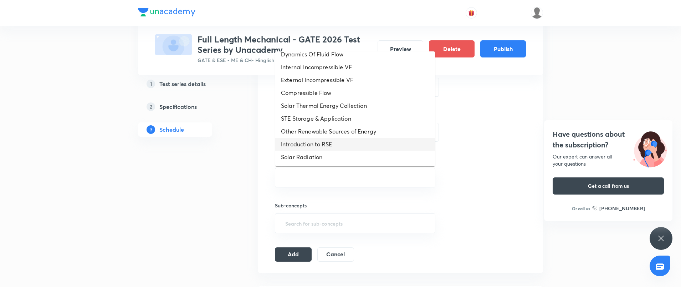
click at [343, 138] on li "Introduction to RSE" at bounding box center [355, 144] width 160 height 13
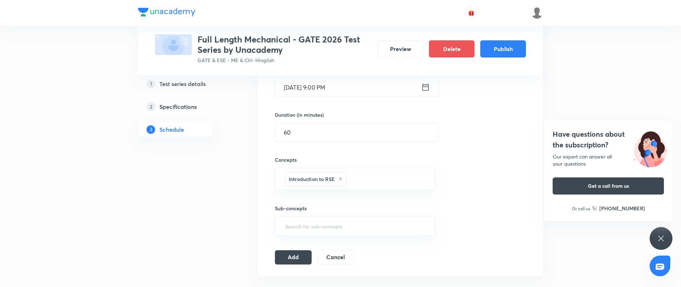
click at [299, 246] on div "Session 10 Live class Test Session title 29/99 Heat & Mass Transfer Test – 3 ​ …" at bounding box center [400, 118] width 251 height 291
click at [299, 252] on button "Add" at bounding box center [293, 256] width 37 height 14
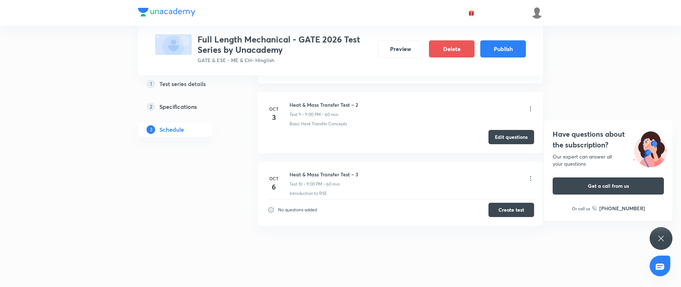
scroll to position [731, 0]
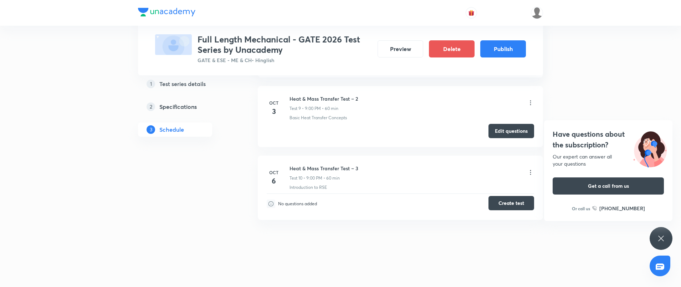
click at [511, 199] on button "Create test" at bounding box center [512, 203] width 46 height 14
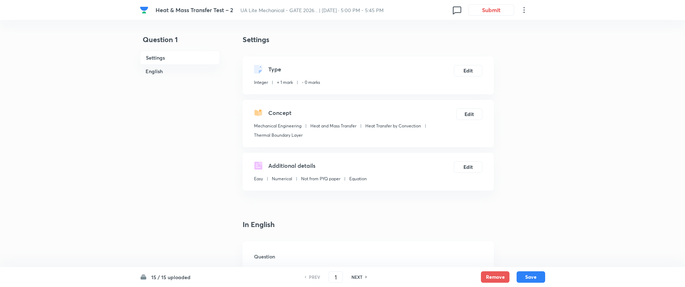
type input "19.31"
type input "18"
type input "21"
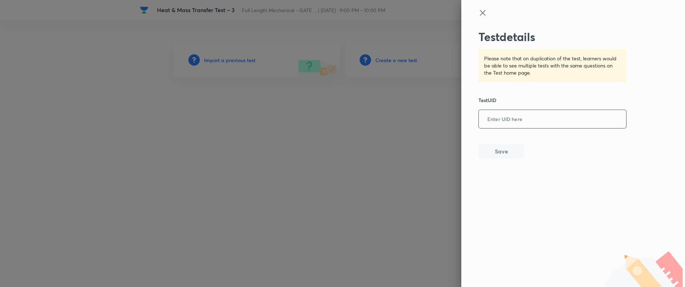
click at [516, 118] on input "text" at bounding box center [552, 119] width 147 height 17
paste input "YIK6G1BLCQ"
type input "YIK6G1BLCQ"
click at [503, 159] on div "Test details Please note that on duplication of the test, learners would be abl…" at bounding box center [573, 143] width 224 height 287
click at [503, 151] on button "Save" at bounding box center [501, 150] width 46 height 14
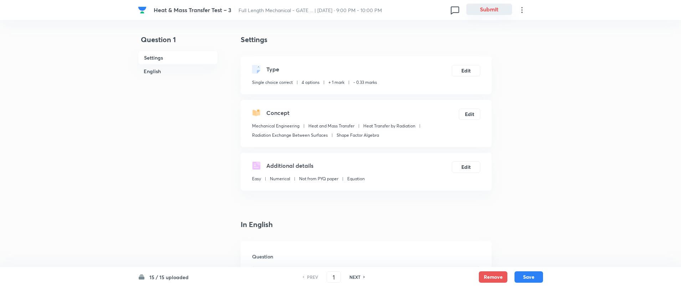
click at [478, 10] on button "Submit" at bounding box center [489, 9] width 46 height 11
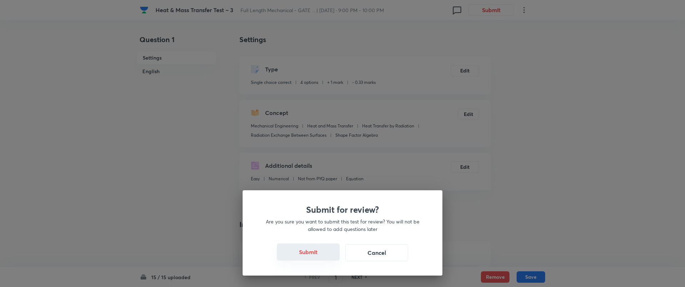
click at [311, 255] on button "Submit" at bounding box center [308, 251] width 63 height 17
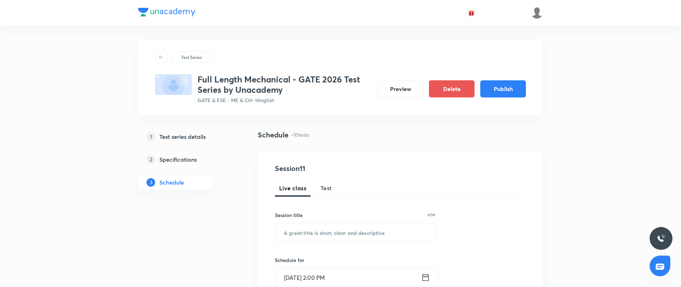
scroll to position [963, 0]
